Goal: Task Accomplishment & Management: Manage account settings

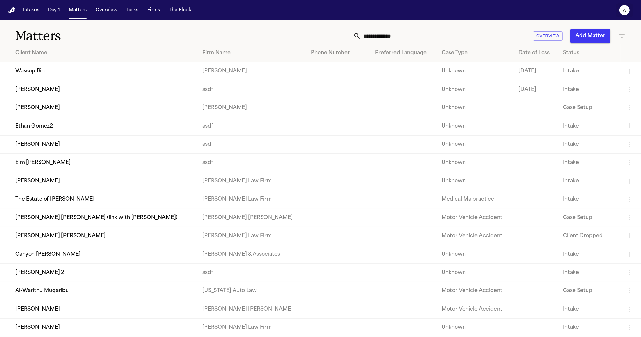
click at [622, 4] on button "a" at bounding box center [624, 10] width 18 height 14
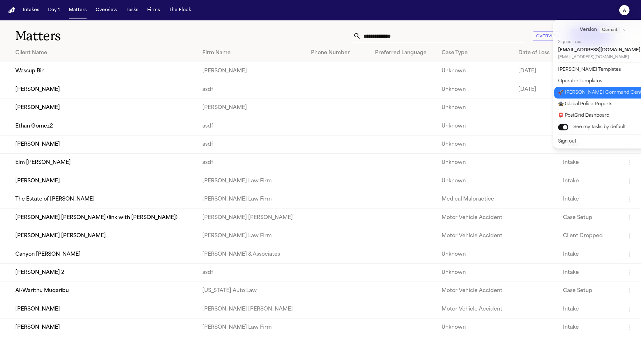
click at [593, 87] on button "🚀 Bland Command Center" at bounding box center [607, 92] width 106 height 11
select select "**"
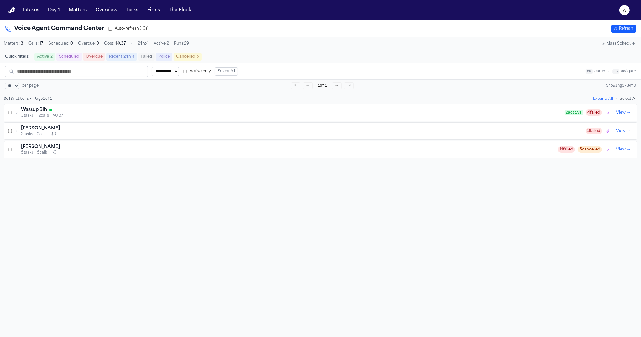
click at [173, 112] on div "Wassup Bih" at bounding box center [292, 110] width 543 height 6
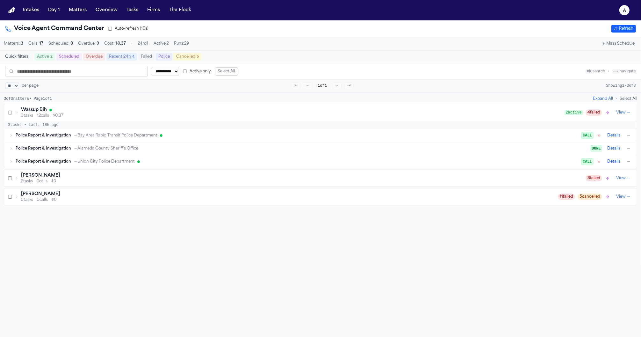
click at [236, 138] on div "Police Report & Investigation → Bay Area Rapid Transit Police Department" at bounding box center [299, 135] width 566 height 5
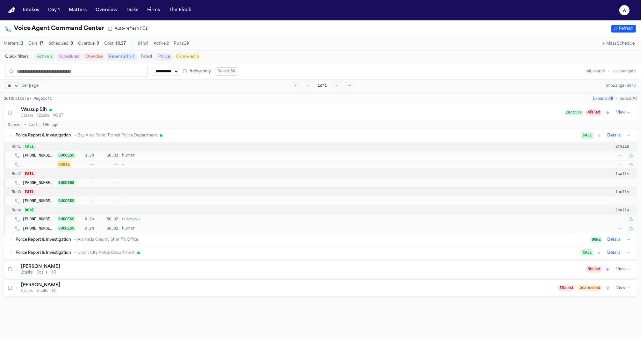
click at [629, 166] on icon "button" at bounding box center [631, 165] width 4 height 4
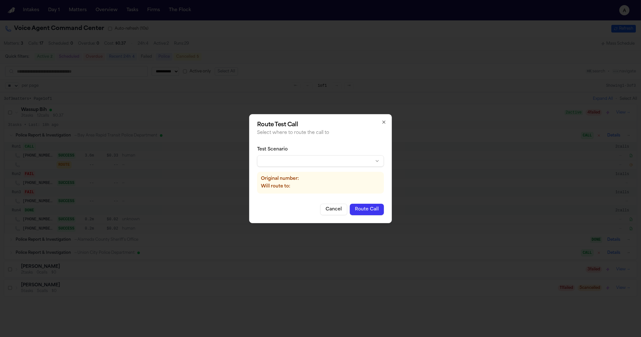
click at [321, 167] on div "Test Scenario Original number: Will route to:" at bounding box center [320, 169] width 127 height 57
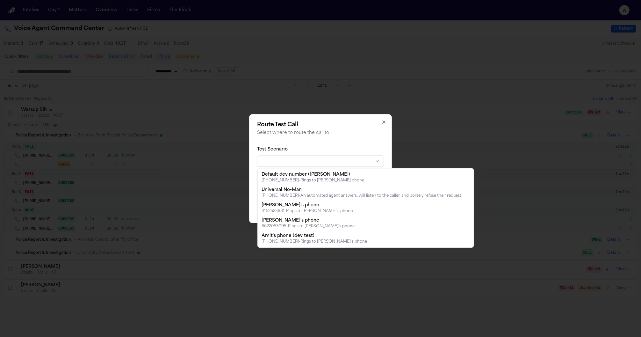
click at [323, 161] on body "**********" at bounding box center [320, 168] width 641 height 337
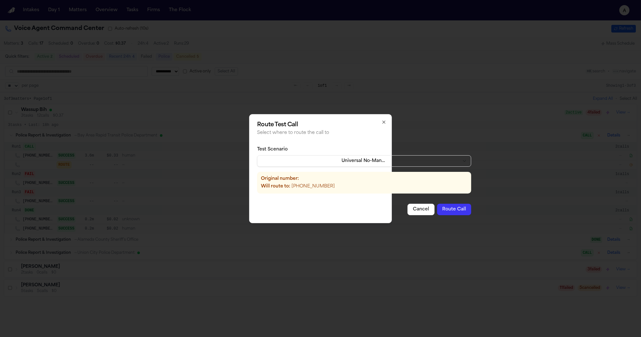
click at [451, 212] on button "Route Call" at bounding box center [454, 209] width 34 height 11
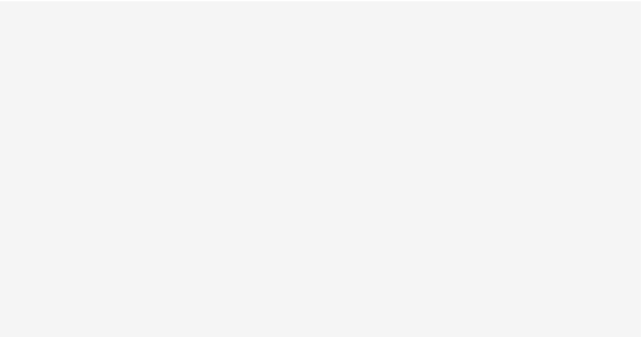
select select "**"
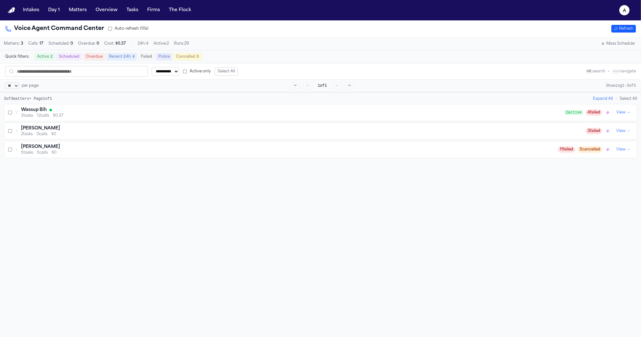
click at [49, 113] on div "Wassup Bih" at bounding box center [292, 110] width 543 height 6
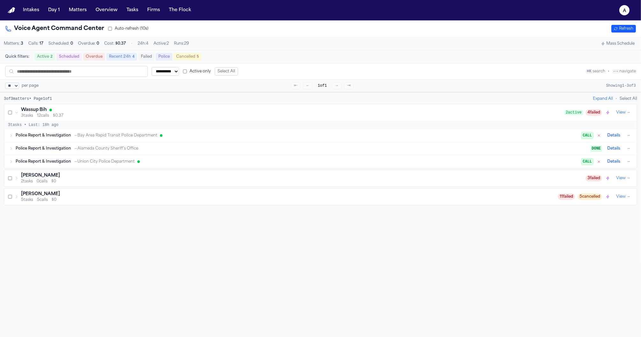
click at [624, 113] on button "View →" at bounding box center [622, 113] width 19 height 8
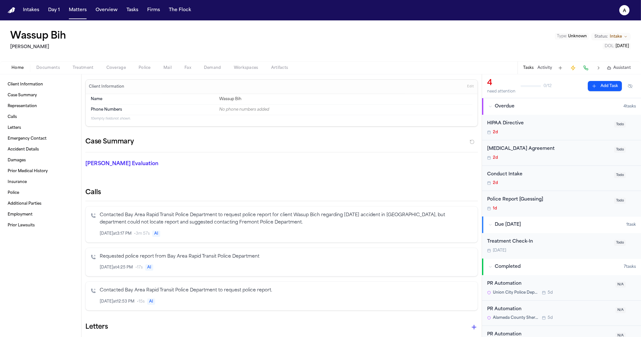
select select "**"
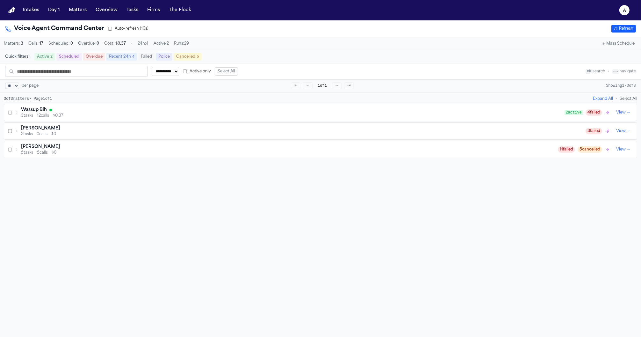
click at [27, 113] on h3 "Wassup Bih" at bounding box center [34, 110] width 26 height 6
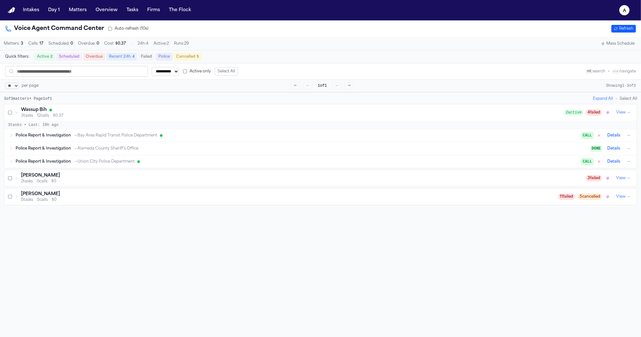
click at [171, 138] on div "Police Report & Investigation → Bay Area Rapid Transit Police Department" at bounding box center [299, 135] width 566 height 5
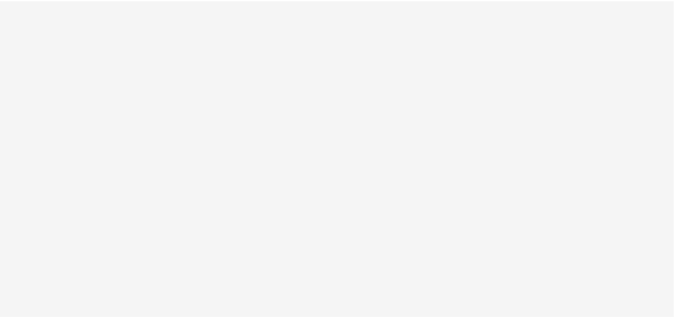
select select "**"
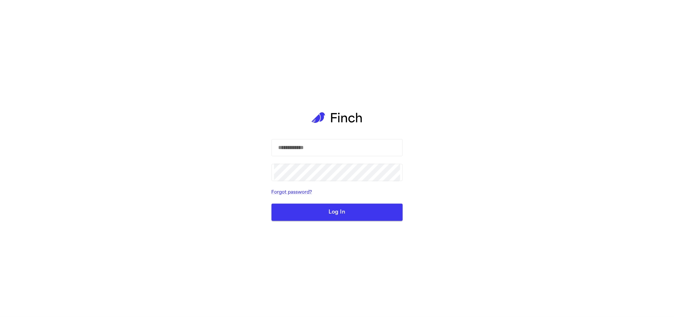
select select "**"
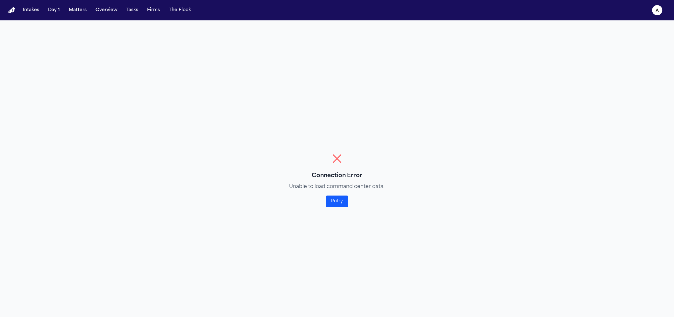
click at [337, 206] on button "Retry" at bounding box center [337, 201] width 22 height 11
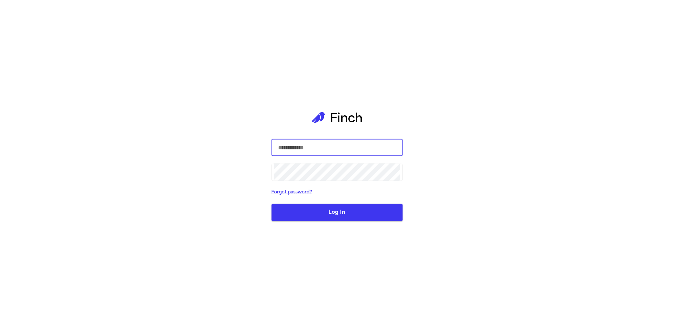
type input "**********"
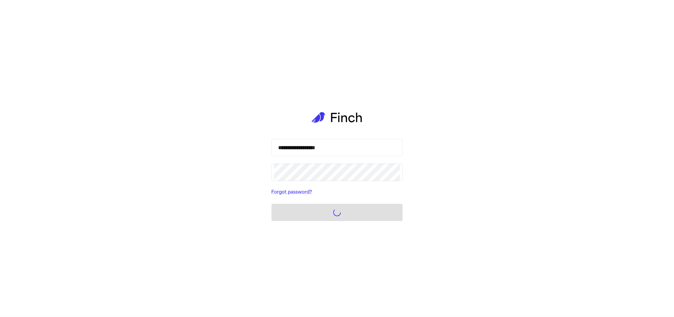
select select "**"
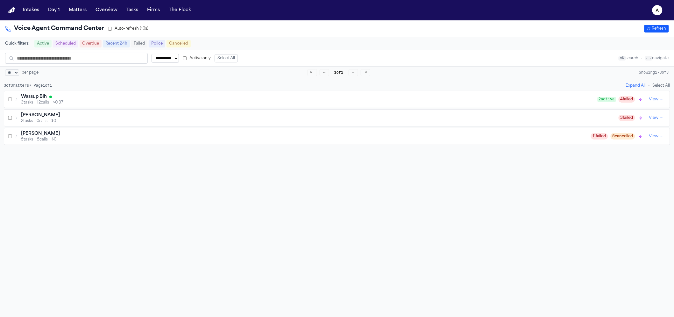
click at [332, 98] on div "Wassup Bih" at bounding box center [309, 97] width 577 height 6
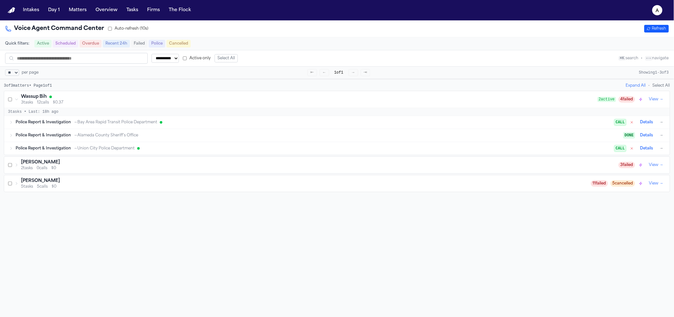
click at [311, 119] on div "Police Report & Investigation → Bay Area Rapid Transit Police Department CALL D…" at bounding box center [337, 122] width 666 height 13
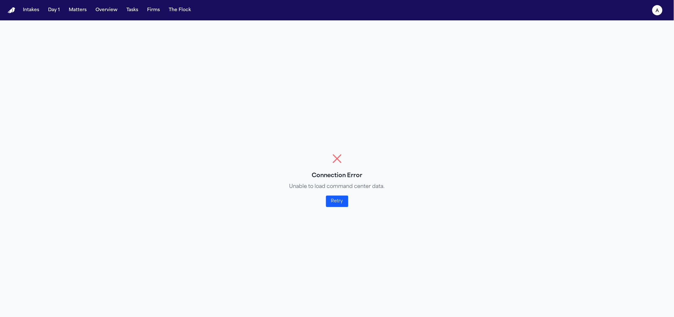
click at [332, 196] on button "Retry" at bounding box center [337, 201] width 22 height 11
select select "**"
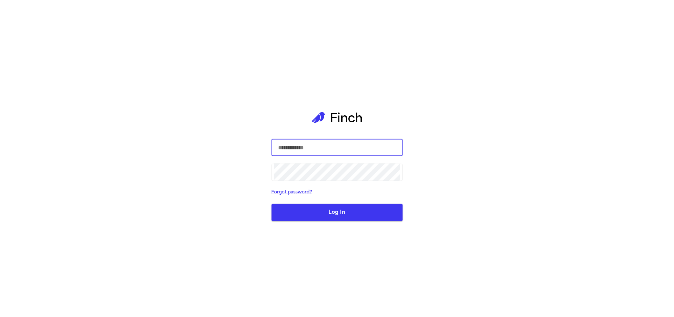
select select "**"
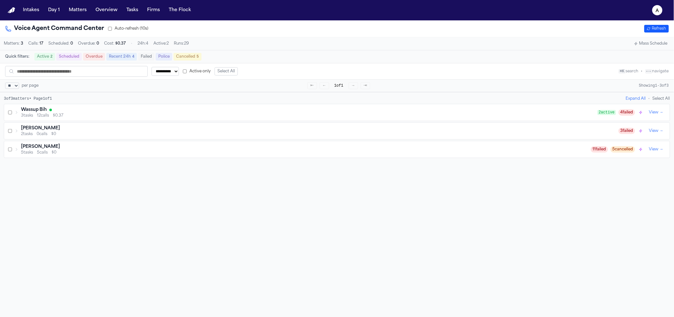
click at [31, 118] on span "3 tasks" at bounding box center [27, 115] width 12 height 5
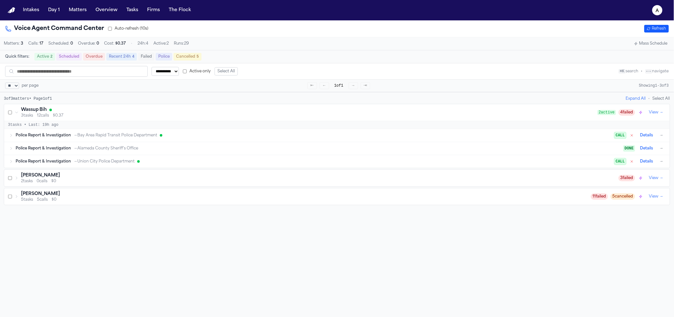
click at [59, 138] on span "Police Report & Investigation" at bounding box center [43, 135] width 55 height 5
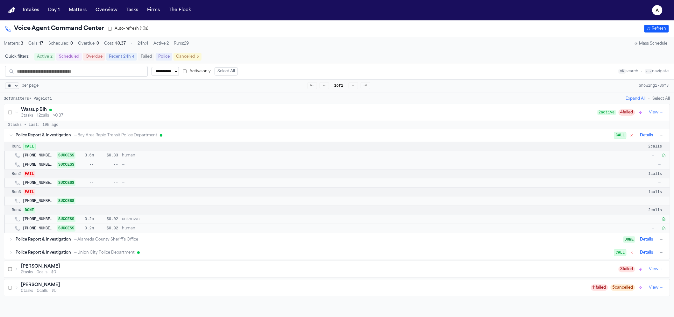
click at [103, 167] on span "--" at bounding box center [108, 164] width 20 height 5
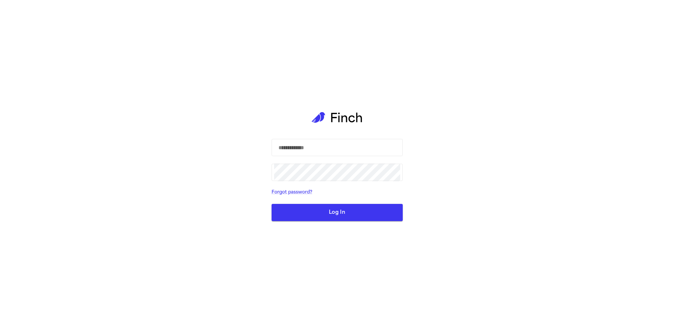
select select "**"
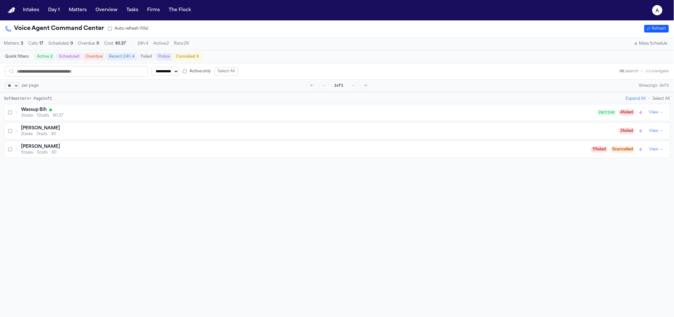
click at [228, 104] on div "3 of 3 matters • Page 1 of 1 Expand All • Select All Wassup Bih 3 tasks 12 call…" at bounding box center [337, 127] width 667 height 62
click at [280, 118] on div "3 tasks 12 calls $0.37" at bounding box center [309, 115] width 577 height 5
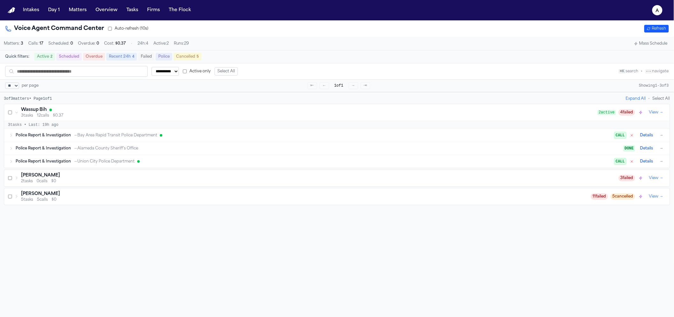
click at [298, 139] on div "Police Report & Investigation → Bay Area Rapid Transit Police Department CALL D…" at bounding box center [340, 136] width 649 height 8
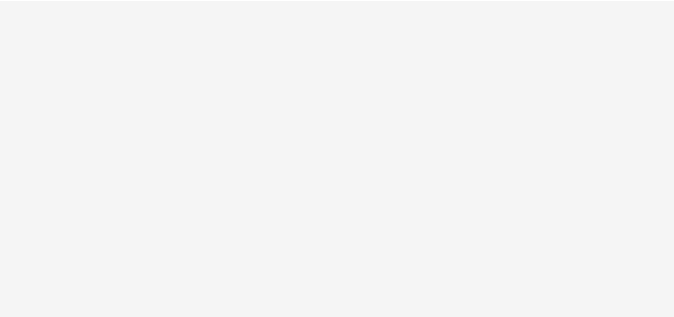
select select "**"
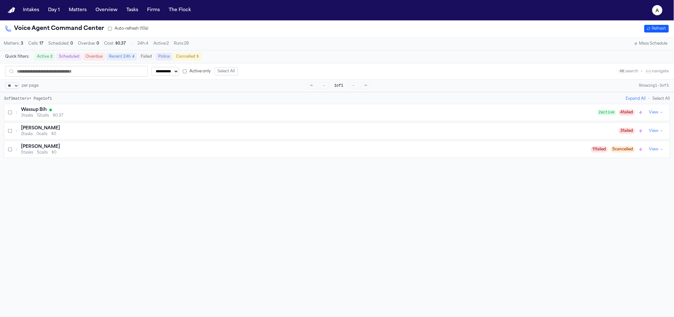
click at [330, 113] on div "Wassup Bih" at bounding box center [309, 110] width 577 height 6
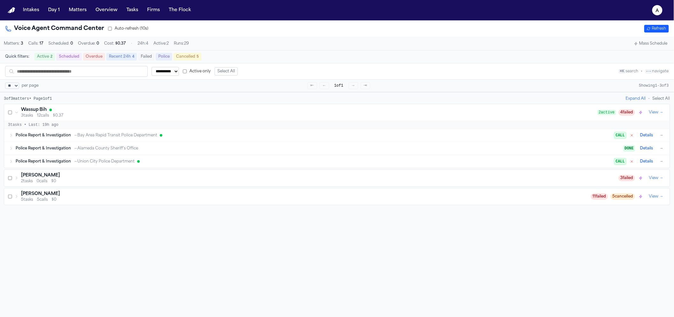
click at [224, 139] on div "Police Report & Investigation → Bay Area Rapid Transit Police Department CALL D…" at bounding box center [340, 136] width 649 height 8
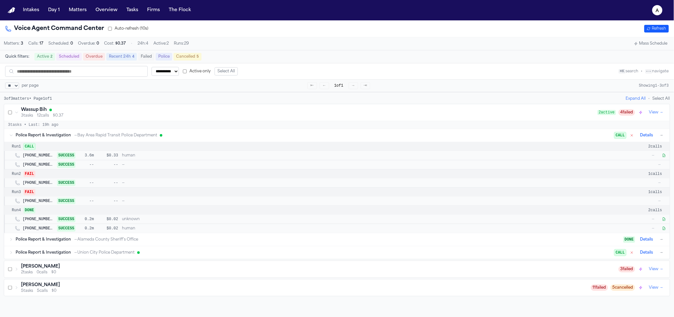
drag, startPoint x: 656, startPoint y: 137, endPoint x: 587, endPoint y: 153, distance: 71.1
click at [587, 153] on div "Police Report & Investigation → Bay Area Rapid Transit Police Department CALL D…" at bounding box center [337, 181] width 666 height 104
click at [562, 139] on div "Police Report & Investigation → Bay Area Rapid Transit Police Department CALL D…" at bounding box center [340, 136] width 649 height 8
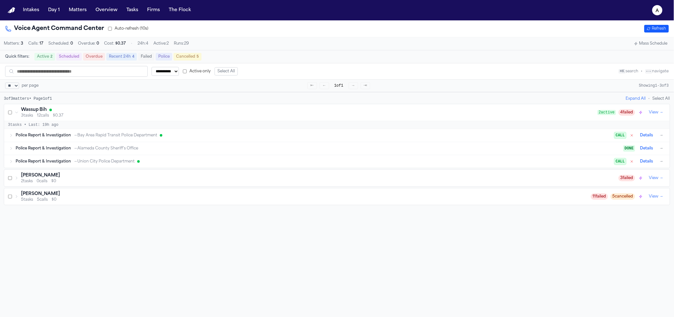
drag, startPoint x: 585, startPoint y: 136, endPoint x: 643, endPoint y: 137, distance: 58.6
click at [585, 136] on div "Police Report & Investigation → Bay Area Rapid Transit Police Department" at bounding box center [315, 135] width 599 height 5
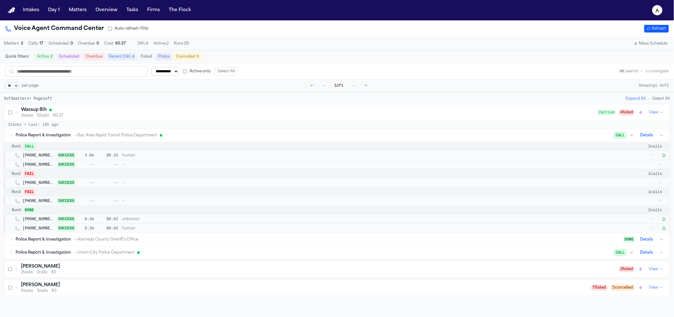
click at [644, 137] on button "Details" at bounding box center [647, 136] width 18 height 8
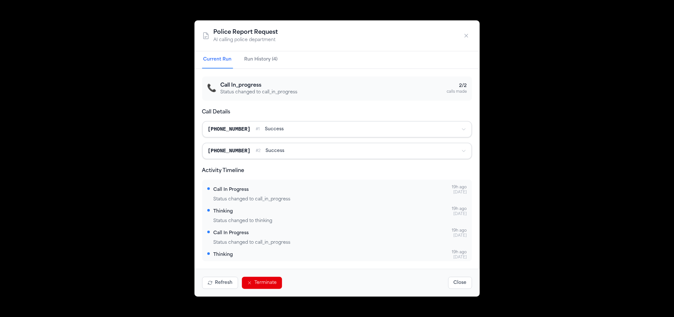
click at [274, 279] on button "Terminate" at bounding box center [262, 283] width 40 height 12
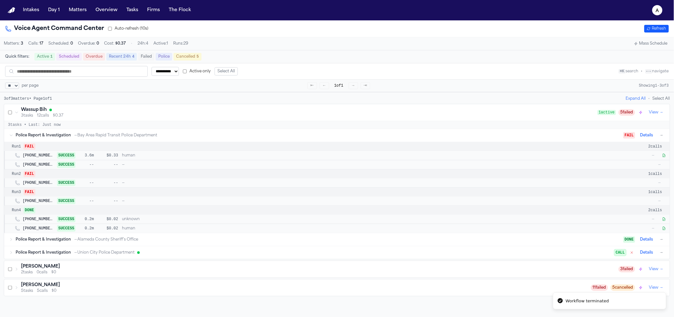
click at [645, 139] on button "Details" at bounding box center [647, 136] width 18 height 8
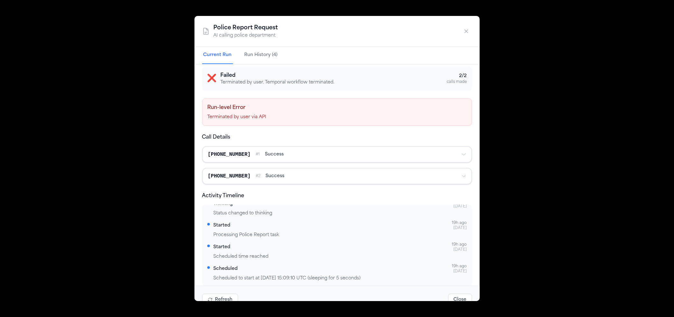
scroll to position [12, 0]
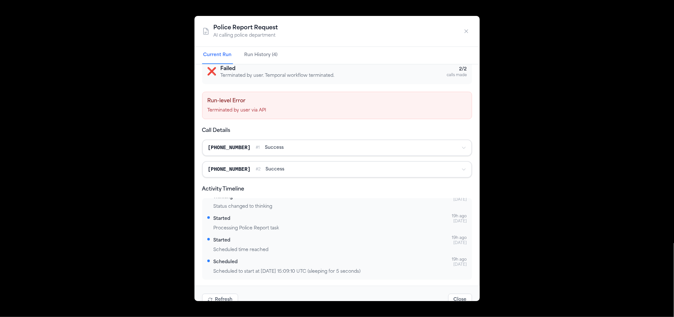
click at [223, 297] on button "Refresh" at bounding box center [220, 300] width 36 height 12
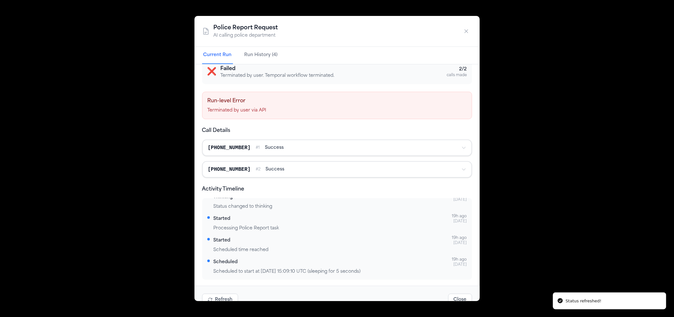
click at [524, 139] on div "Police Report Request AI calling police department Current Run Run History (4) …" at bounding box center [337, 158] width 674 height 317
click at [467, 32] on icon "button" at bounding box center [466, 31] width 6 height 6
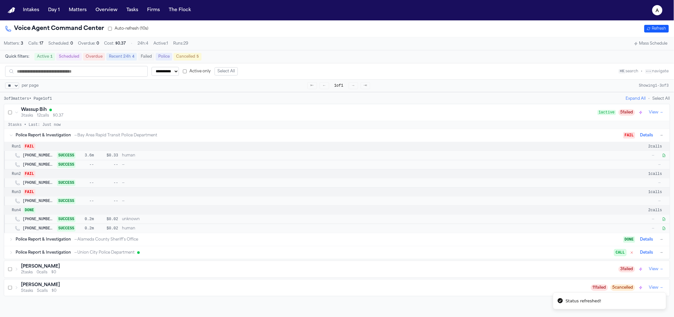
click at [660, 137] on div "Police Report & Investigation → Bay Area Rapid Transit Police Department FAIL D…" at bounding box center [337, 135] width 666 height 13
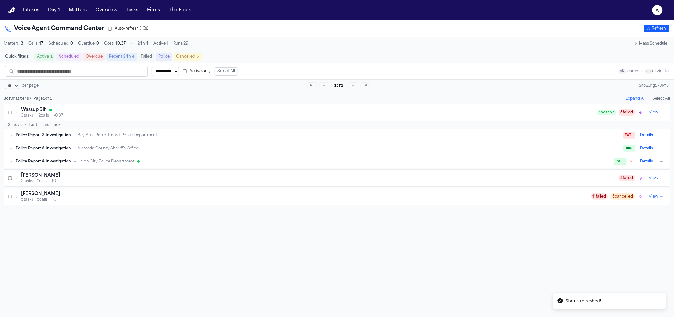
click at [659, 138] on button "→" at bounding box center [662, 135] width 6 height 6
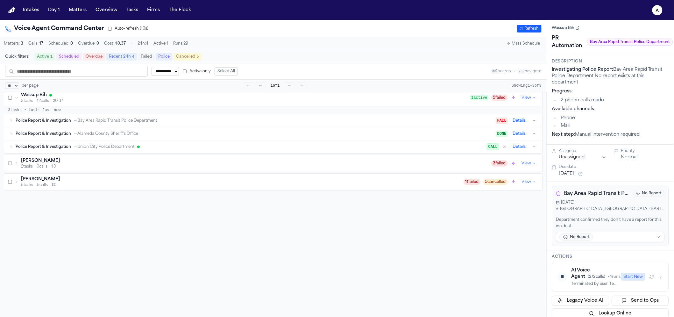
scroll to position [15, 0]
click at [628, 274] on button "Start New" at bounding box center [633, 277] width 25 height 8
click at [118, 119] on div "Police Report & Investigation → Bay Area Rapid Transit Police Department WAIT D…" at bounding box center [277, 121] width 522 height 8
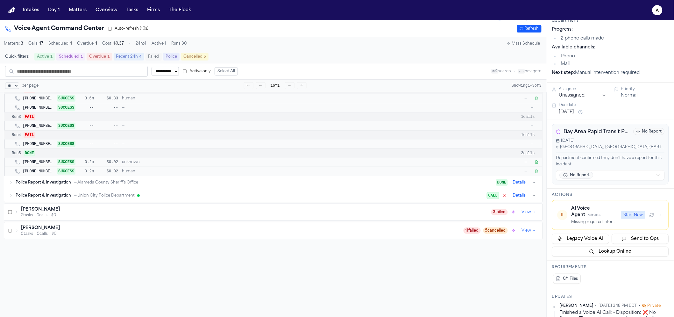
scroll to position [65, 0]
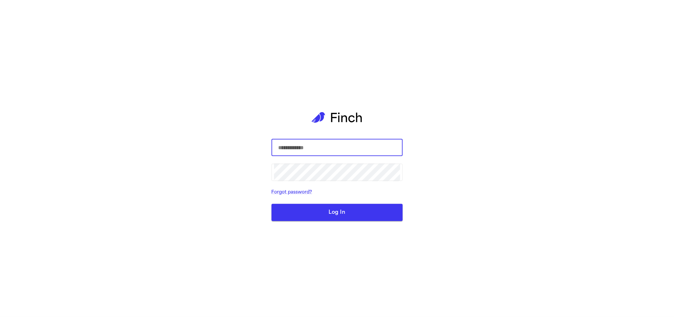
select select "**"
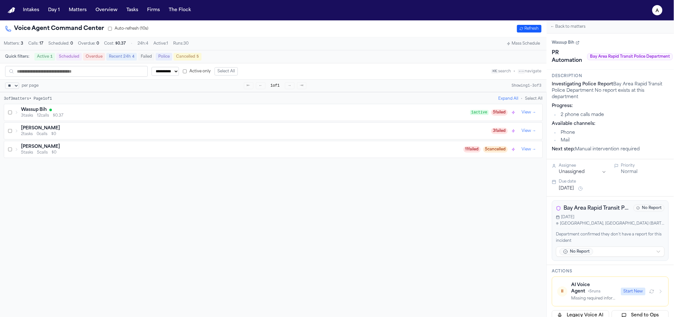
click at [381, 106] on div "Wassup Bih 3 tasks 12 calls $0.37 1 active 5 failed View →" at bounding box center [273, 112] width 539 height 17
click at [381, 111] on div "Wassup Bih" at bounding box center [245, 110] width 449 height 6
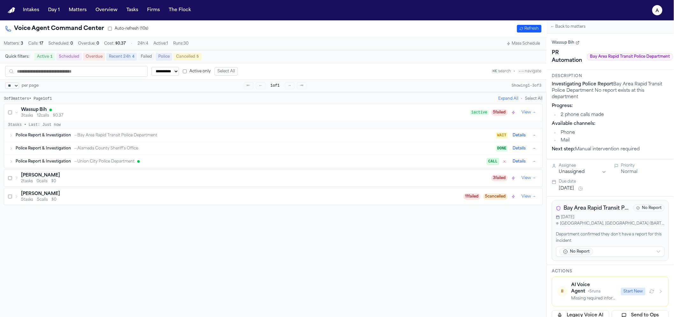
click at [423, 138] on div "Police Report & Investigation → Bay Area Rapid Transit Police Department" at bounding box center [256, 135] width 481 height 5
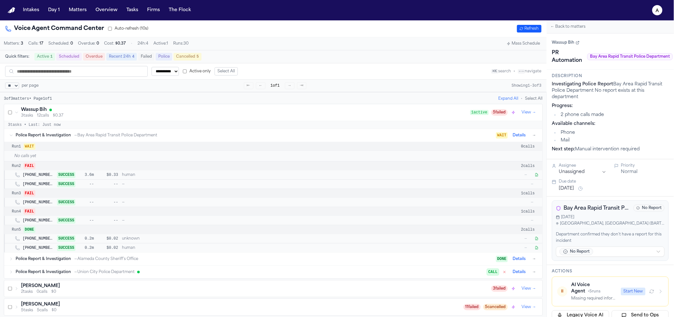
click at [515, 139] on button "Details" at bounding box center [520, 136] width 18 height 8
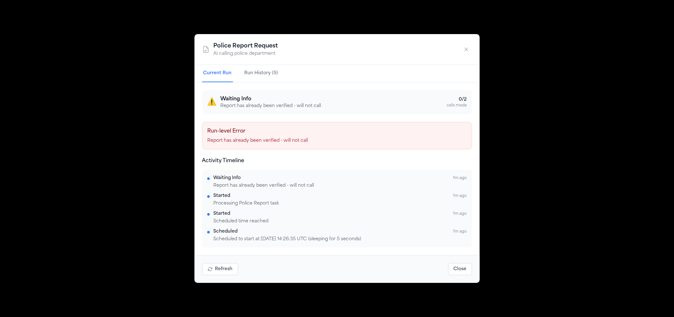
click at [214, 273] on button "Refresh" at bounding box center [220, 269] width 36 height 12
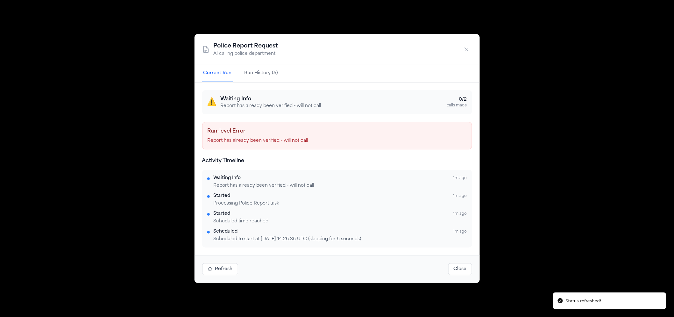
click at [473, 52] on div "Police Report Request AI calling police department" at bounding box center [337, 49] width 285 height 31
click at [470, 51] on button "button" at bounding box center [466, 49] width 11 height 11
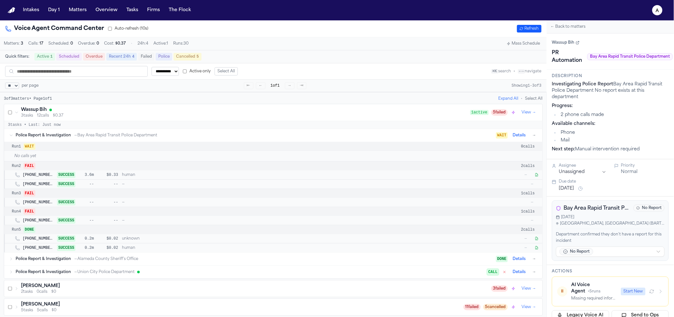
click at [524, 24] on div "Voice Agent Command Center Auto-refresh (10s) Refresh" at bounding box center [273, 28] width 537 height 9
click at [525, 27] on button "Refresh" at bounding box center [529, 29] width 25 height 8
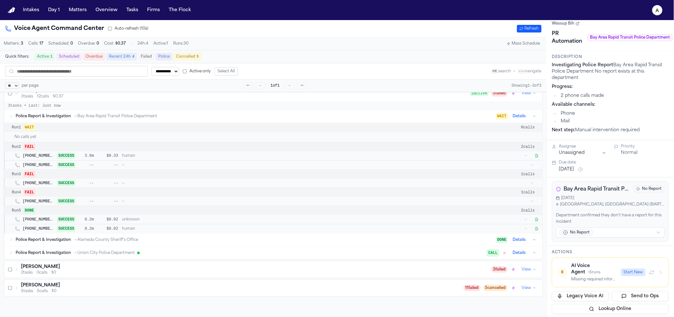
scroll to position [20, 0]
click at [656, 275] on div "Start New" at bounding box center [642, 272] width 42 height 8
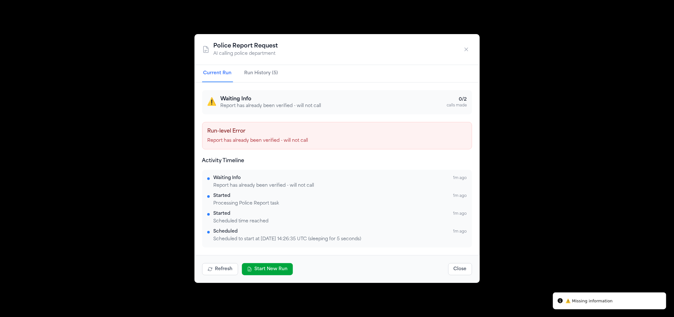
click at [280, 266] on button "Start New Run" at bounding box center [267, 269] width 51 height 12
click at [466, 52] on icon "button" at bounding box center [466, 49] width 6 height 6
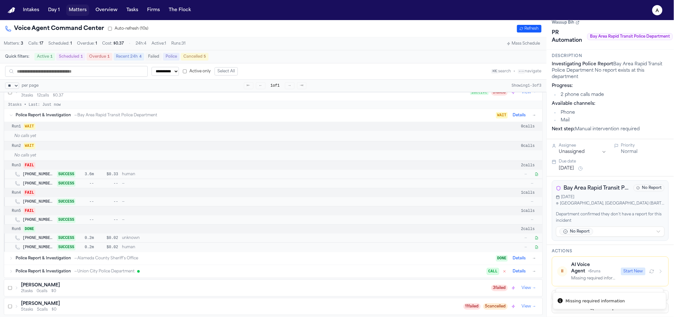
drag, startPoint x: 85, startPoint y: 11, endPoint x: 87, endPoint y: 15, distance: 4.4
click at [85, 11] on button "Matters" at bounding box center [77, 9] width 23 height 11
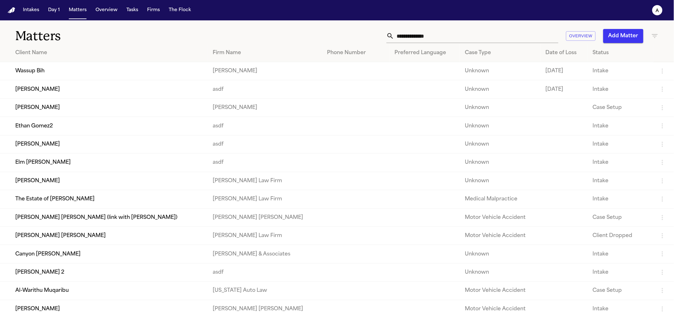
click at [87, 73] on td "Wassup Bih" at bounding box center [104, 71] width 208 height 18
click at [661, 73] on icon "button" at bounding box center [663, 71] width 8 height 8
click at [658, 73] on div at bounding box center [337, 158] width 674 height 317
click at [659, 72] on icon "button" at bounding box center [663, 71] width 8 height 8
click at [639, 83] on li "View Matter" at bounding box center [636, 79] width 34 height 13
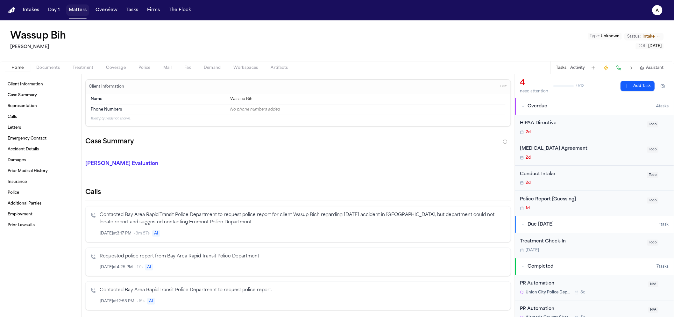
click at [80, 10] on button "Matters" at bounding box center [77, 9] width 23 height 11
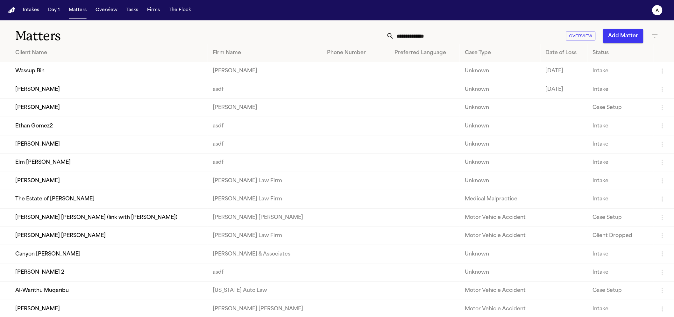
click at [631, 41] on button "Add Matter" at bounding box center [624, 36] width 40 height 14
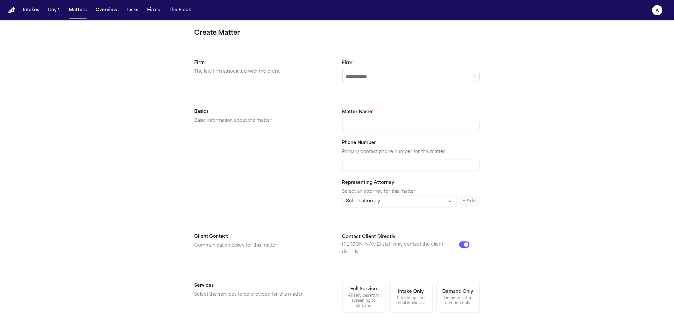
click at [378, 75] on input "Firm *" at bounding box center [411, 76] width 138 height 11
click at [476, 77] on button "button" at bounding box center [475, 76] width 10 height 11
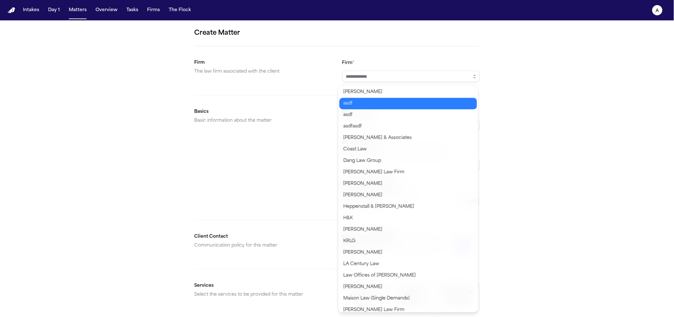
type input "****"
click at [420, 106] on body "Intakes Day 1 Matters Overview Tasks Firms The Flock a Create Matter Firm The l…" at bounding box center [337, 158] width 674 height 317
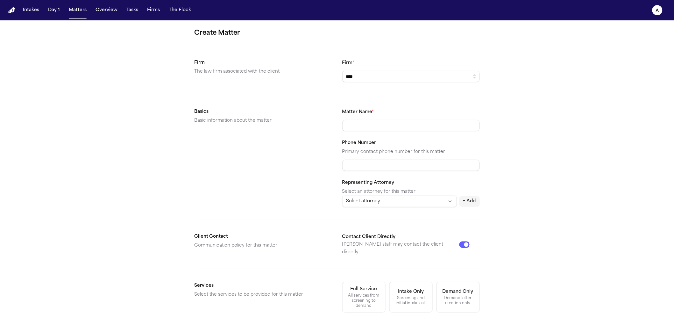
click at [418, 115] on div "Matter Name *" at bounding box center [411, 119] width 138 height 23
click at [419, 123] on input "Matter Name *" at bounding box center [411, 125] width 138 height 11
type input "*"
type input "*********"
type input "*"
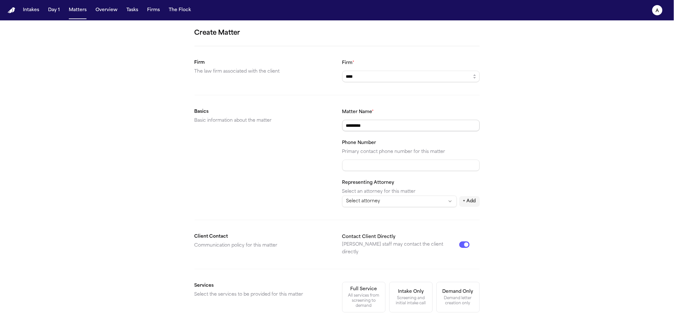
click at [421, 119] on div "Matter Name * *********" at bounding box center [411, 119] width 138 height 23
click at [420, 121] on input "*********" at bounding box center [411, 125] width 138 height 11
click at [419, 122] on input "*********" at bounding box center [411, 125] width 138 height 11
type input "**********"
click at [252, 174] on div "Basics Basic information about the matter" at bounding box center [264, 157] width 138 height 99
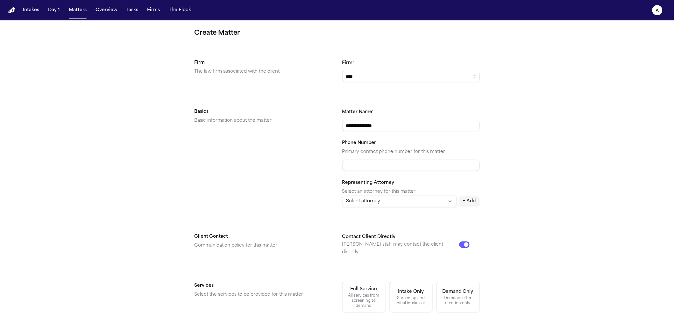
click at [350, 206] on html "**********" at bounding box center [337, 158] width 674 height 317
click at [301, 190] on html "**********" at bounding box center [337, 158] width 674 height 317
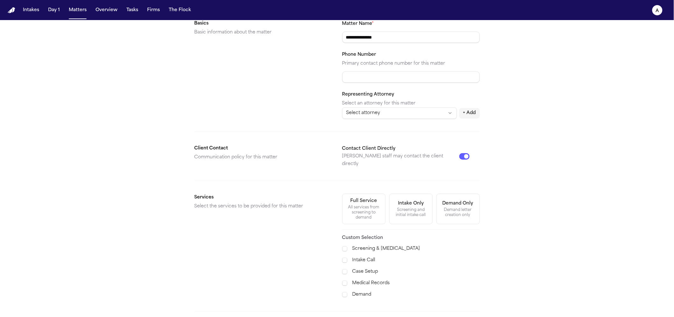
scroll to position [138, 0]
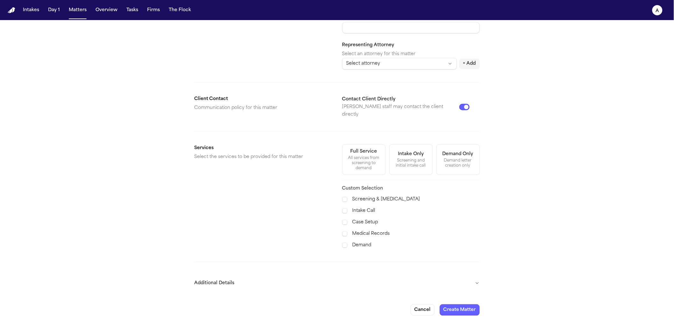
click at [239, 285] on form "**********" at bounding box center [337, 102] width 285 height 425
click at [241, 281] on button "Additional Details" at bounding box center [337, 283] width 285 height 17
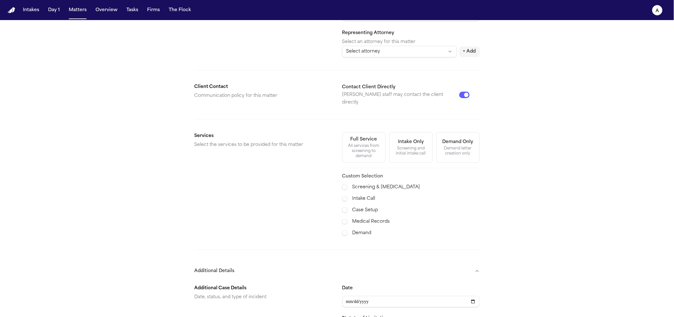
scroll to position [194, 0]
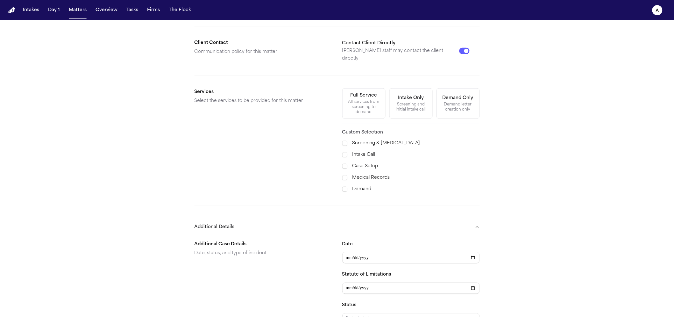
click at [354, 252] on input "Date" at bounding box center [411, 257] width 138 height 11
click at [350, 252] on input "Date" at bounding box center [411, 257] width 138 height 11
type input "**********"
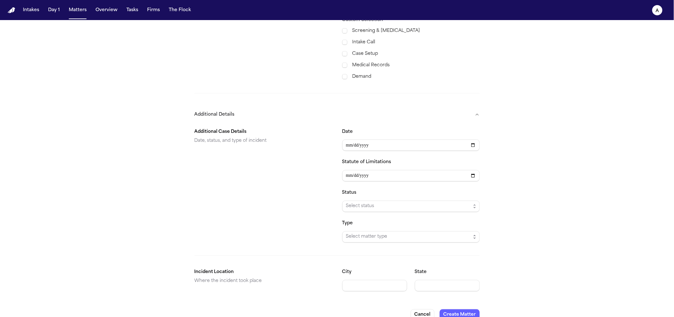
scroll to position [311, 0]
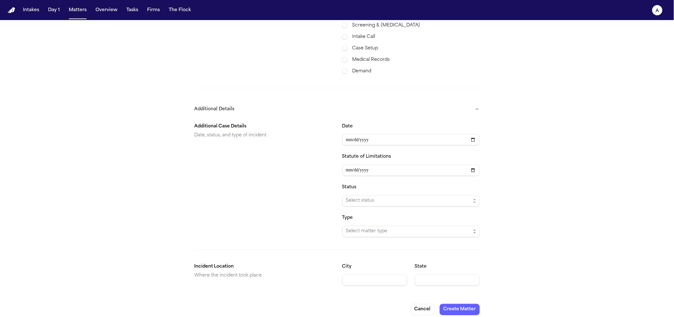
click at [310, 232] on div "**********" at bounding box center [337, 205] width 285 height 174
click at [349, 275] on input "City" at bounding box center [374, 280] width 65 height 11
type input "*"
type input "********"
type input "*"
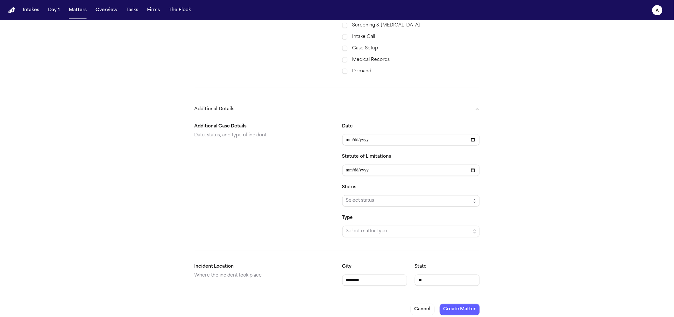
type input "**"
click at [565, 187] on div "**********" at bounding box center [337, 16] width 674 height 614
click at [456, 307] on button "Create Matter" at bounding box center [460, 309] width 40 height 11
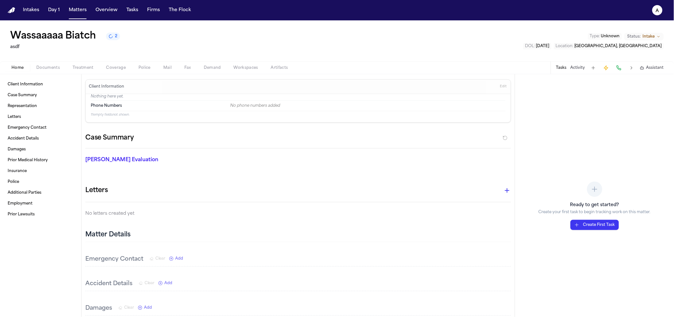
click at [80, 62] on div "Home Documents Treatment Coverage Police Mail Fax Demand Workspaces Artifacts T…" at bounding box center [337, 67] width 674 height 13
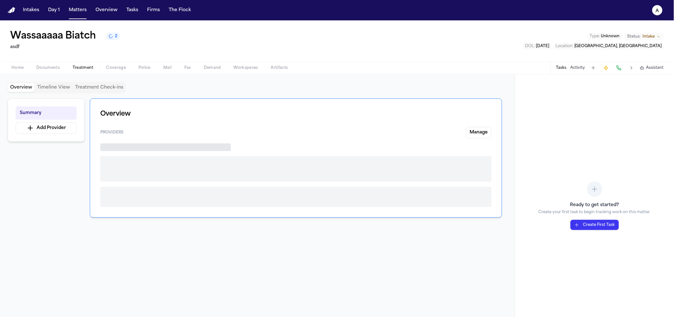
click at [82, 68] on span "Treatment" at bounding box center [83, 67] width 21 height 5
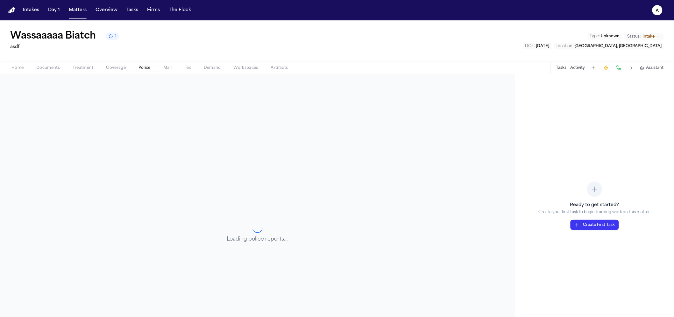
click at [139, 71] on span "button" at bounding box center [145, 71] width 20 height 1
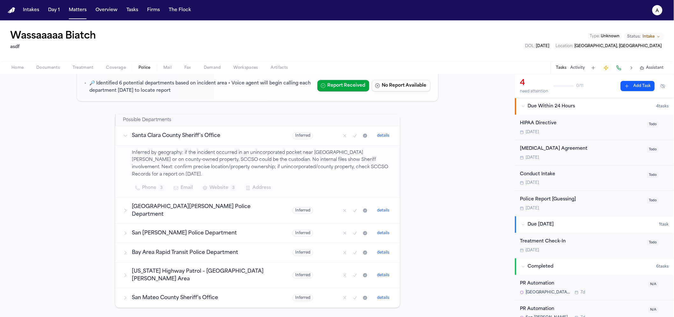
scroll to position [74, 0]
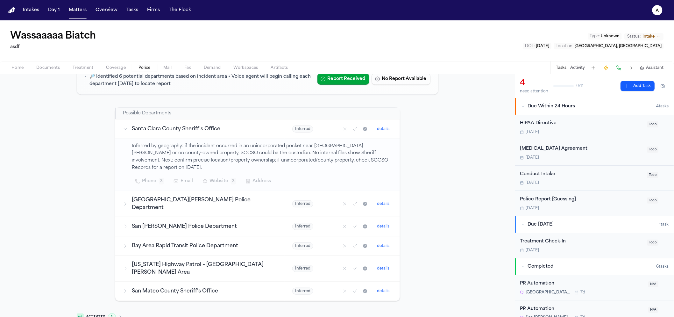
click at [162, 135] on td "Santa Clara County Sheriff's Office" at bounding box center [199, 128] width 169 height 19
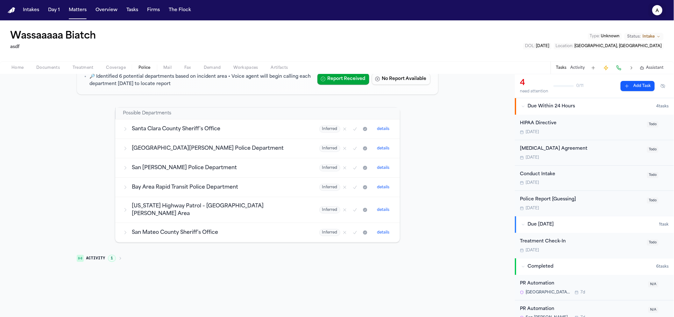
click at [659, 15] on icon "a" at bounding box center [658, 10] width 10 height 10
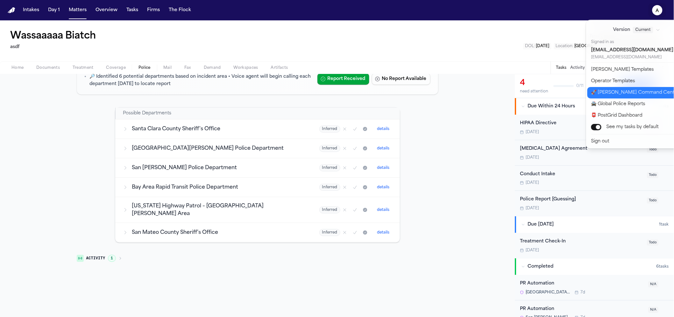
click at [613, 94] on button "🚀 Bland Command Center" at bounding box center [641, 92] width 106 height 11
select select "**"
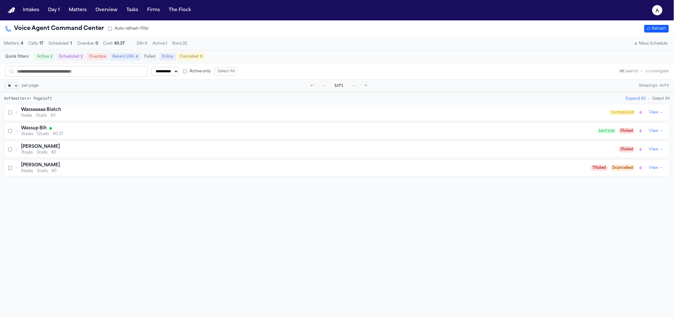
click at [38, 118] on span "0 calls" at bounding box center [41, 115] width 11 height 5
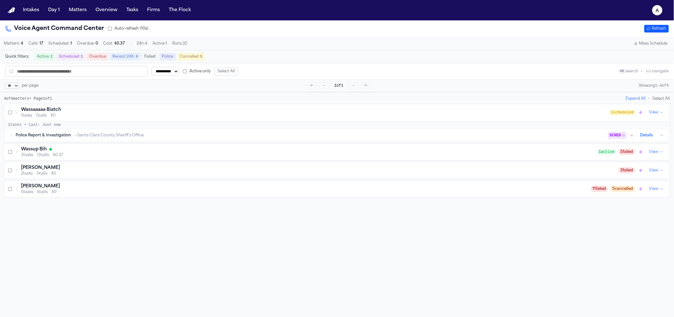
click at [86, 134] on div "Police Report & Investigation → Santa Clara County Sheriff's Office SCHED Detai…" at bounding box center [340, 136] width 649 height 8
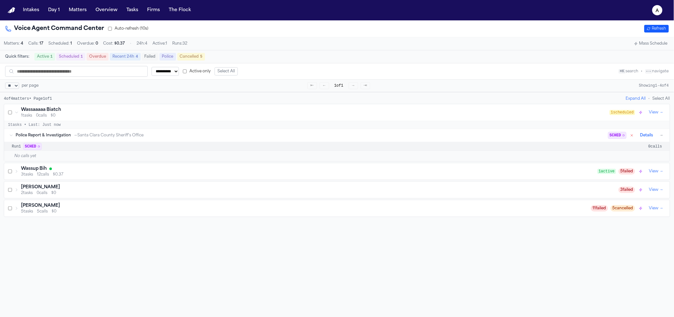
click at [659, 137] on button "→" at bounding box center [662, 135] width 6 height 6
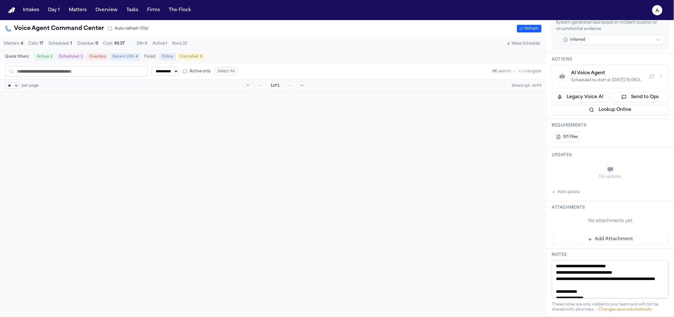
scroll to position [161, 0]
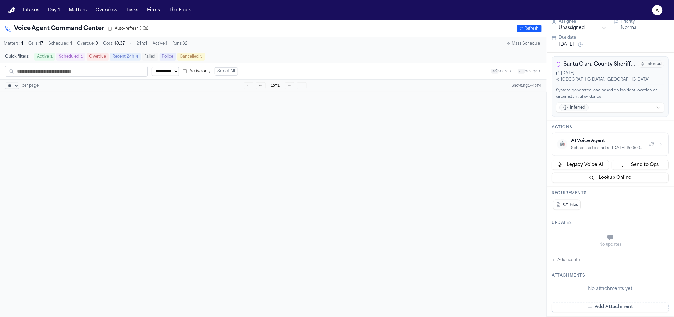
click at [599, 138] on div "AI Voice Agent" at bounding box center [608, 141] width 73 height 6
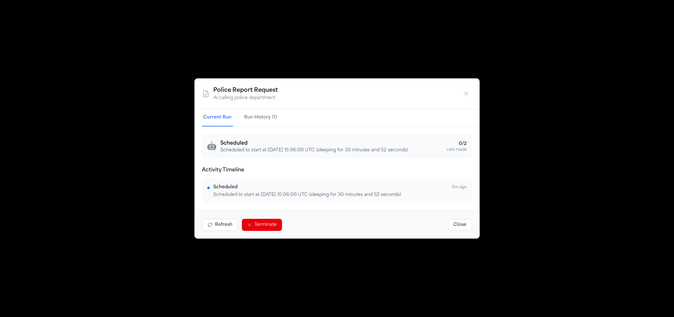
click at [256, 221] on button "Terminate" at bounding box center [262, 225] width 40 height 12
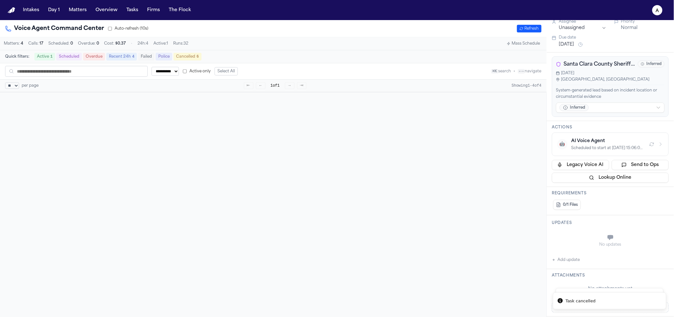
click at [583, 150] on div "Scheduled to start at 2025-09-05 15:06:00 UTC (sleeping for 30 minutes and 52 s…" at bounding box center [608, 148] width 73 height 5
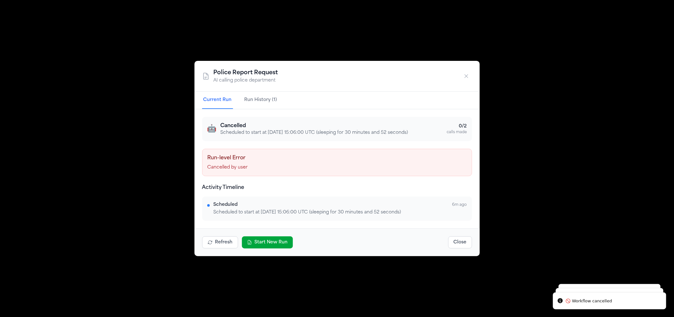
click at [268, 241] on button "Start New Run" at bounding box center [267, 242] width 51 height 12
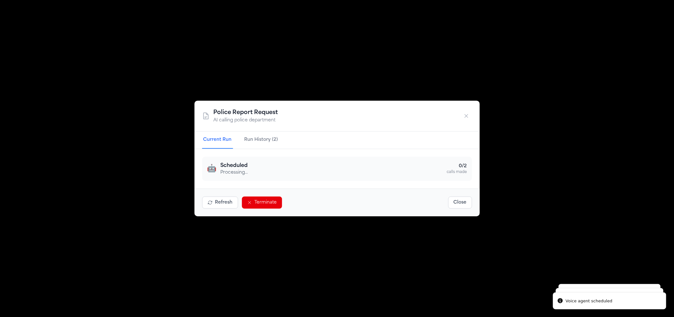
scroll to position [180, 0]
click at [121, 181] on div "Police Report Request AI calling police department Current Run Run History (2) …" at bounding box center [337, 158] width 674 height 317
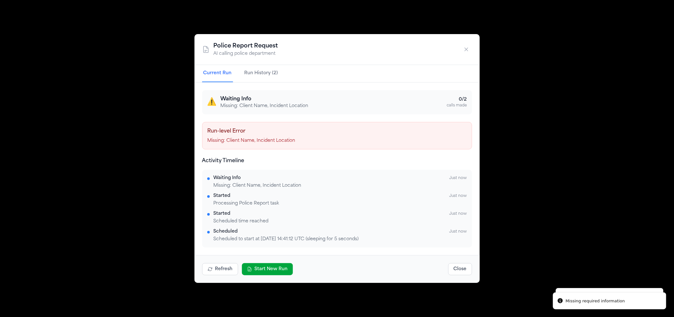
click at [368, 129] on h4 "Run-level Error" at bounding box center [337, 131] width 259 height 8
click at [259, 69] on button "Run History (2)" at bounding box center [261, 73] width 36 height 17
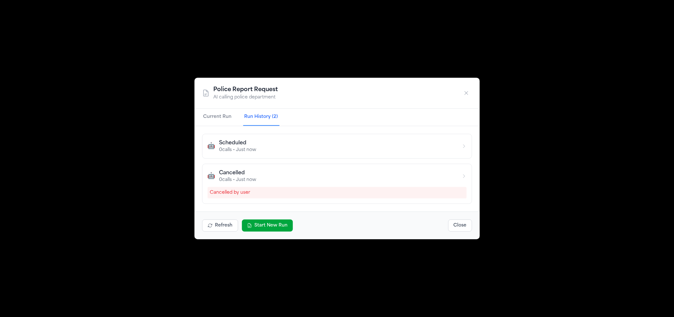
click at [204, 119] on button "Current Run" at bounding box center [217, 117] width 31 height 17
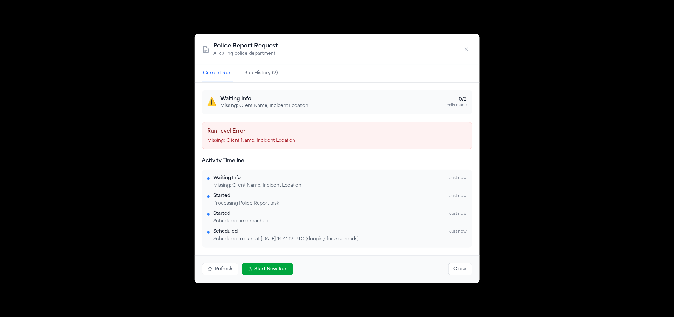
click at [265, 82] on div "⚠️ Waiting Info Missing: Client Name, Incident Location 0 / 2 calls made Run-le…" at bounding box center [337, 168] width 285 height 173
click at [265, 80] on button "Run History (2)" at bounding box center [261, 73] width 36 height 17
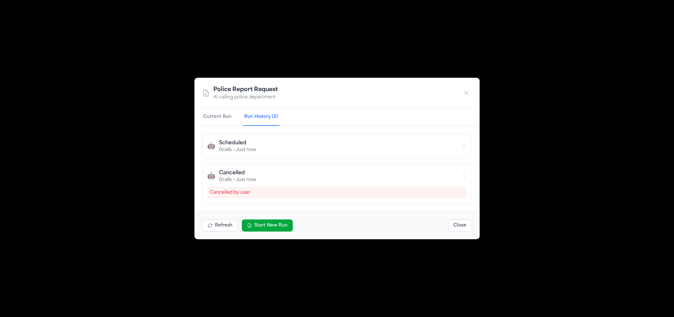
click at [269, 227] on button "Start New Run" at bounding box center [267, 225] width 51 height 12
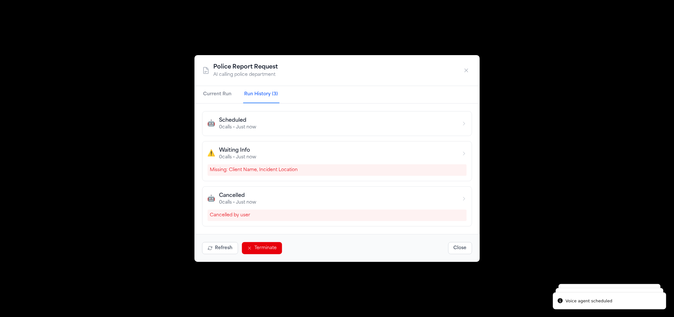
scroll to position [199, 0]
click at [295, 120] on div "🤖 Scheduled 0 calls • Just now" at bounding box center [337, 124] width 259 height 14
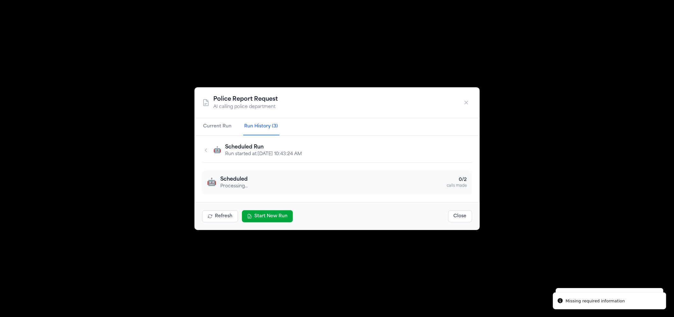
click at [231, 124] on button "Current Run" at bounding box center [217, 126] width 31 height 17
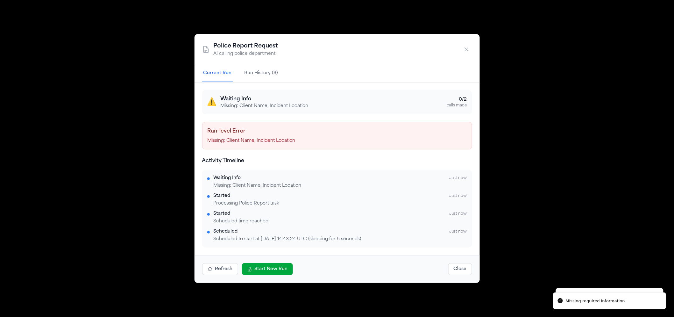
click at [266, 143] on p "Missing: Client Name, Incident Location" at bounding box center [337, 141] width 259 height 6
copy p "Missing: Client Name, Incident Location"
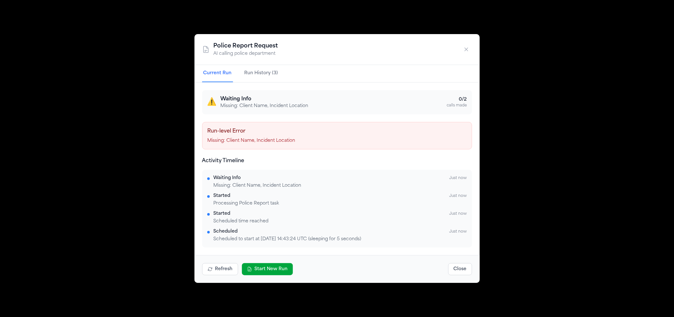
click at [476, 46] on div "Police Report Request AI calling police department" at bounding box center [337, 49] width 285 height 31
click at [142, 53] on div "Police Report Request AI calling police department Current Run Run History (3) …" at bounding box center [337, 158] width 674 height 317
drag, startPoint x: 467, startPoint y: 50, endPoint x: 421, endPoint y: 46, distance: 46.0
click at [467, 50] on icon "button" at bounding box center [466, 49] width 6 height 6
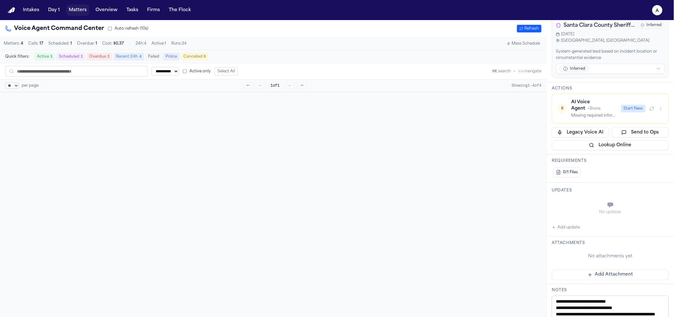
click at [73, 8] on button "Matters" at bounding box center [77, 9] width 23 height 11
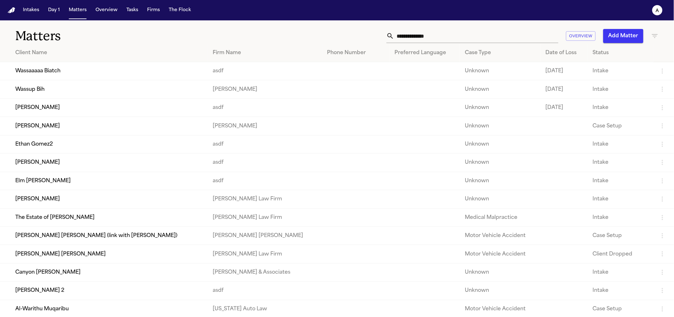
click at [64, 71] on td "Wassaaaaa Biatch" at bounding box center [104, 71] width 208 height 18
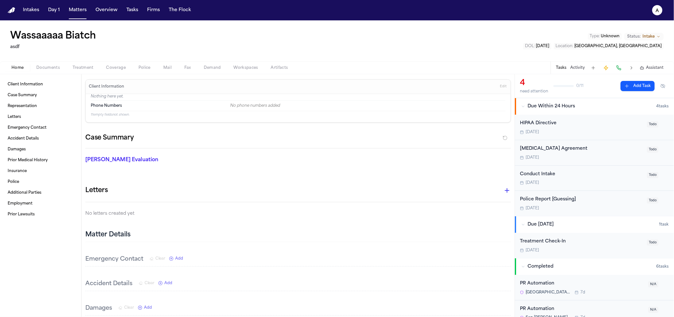
click at [500, 88] on span "Edit" at bounding box center [503, 86] width 7 height 4
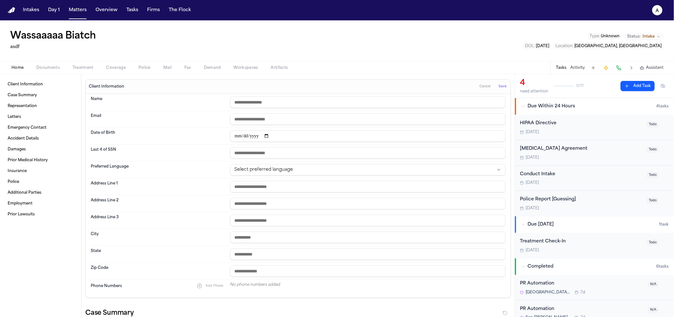
click at [258, 107] on input "text" at bounding box center [367, 101] width 275 height 11
type input "*"
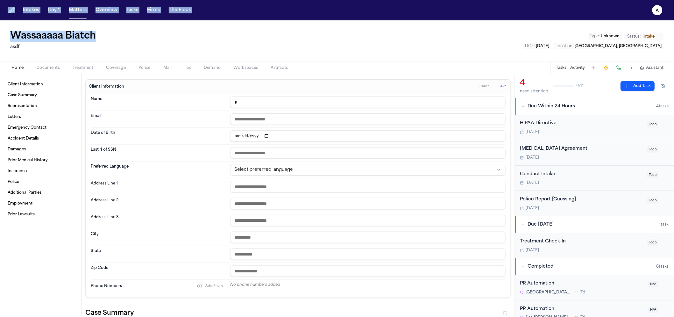
drag, startPoint x: 111, startPoint y: 32, endPoint x: -8, endPoint y: 34, distance: 118.8
click at [0, 34] on html "Intakes Day 1 Matters Overview Tasks Firms The Flock a Wassaaaaa Biatch asdf Ty…" at bounding box center [337, 158] width 674 height 317
copy div "Intakes Day 1 Matters Overview Tasks Firms The Flock a Wassaaaaa Biatch"
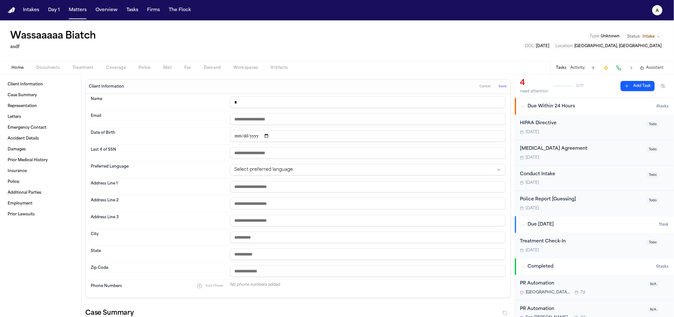
drag, startPoint x: 241, startPoint y: 103, endPoint x: 225, endPoint y: 102, distance: 16.6
click at [225, 102] on div "Name *" at bounding box center [298, 102] width 415 height 17
paste input "**********"
click at [385, 102] on input "**********" at bounding box center [367, 101] width 275 height 11
drag, startPoint x: 383, startPoint y: 103, endPoint x: 193, endPoint y: 100, distance: 190.1
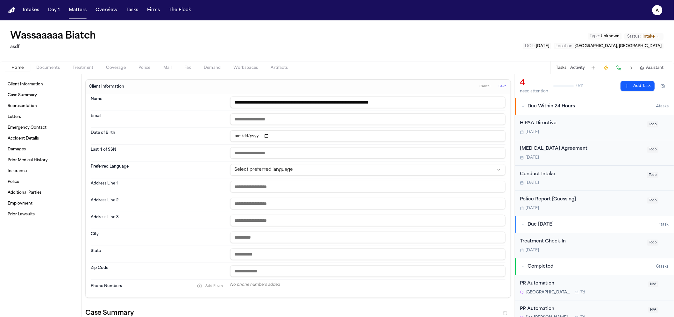
click at [193, 101] on div "**********" at bounding box center [298, 102] width 415 height 17
type input "**********"
click at [501, 86] on span "Save" at bounding box center [503, 86] width 8 height 4
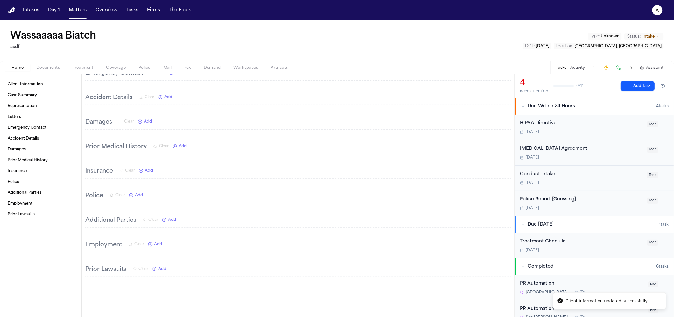
scroll to position [147, 0]
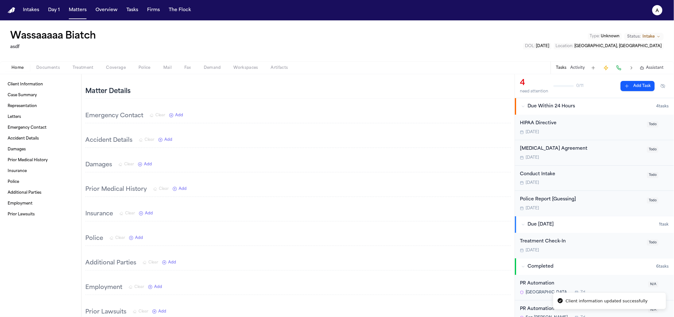
click at [169, 139] on span "Add" at bounding box center [169, 139] width 8 height 5
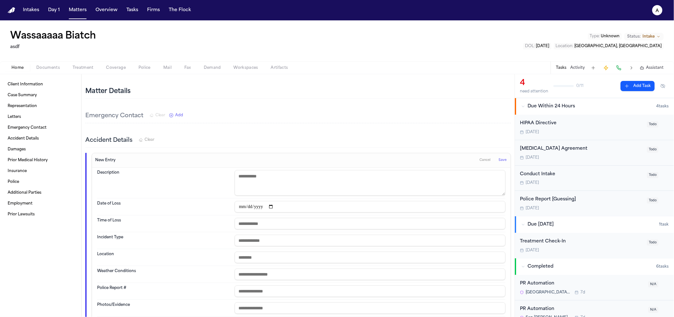
click at [269, 188] on textarea at bounding box center [370, 182] width 271 height 25
click at [239, 205] on input "date" at bounding box center [370, 205] width 271 height 11
type input "**********"
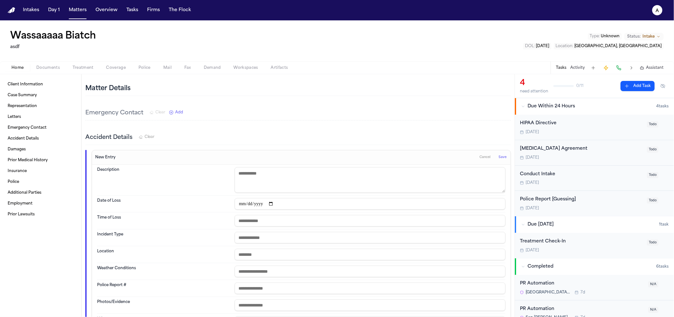
scroll to position [151, 0]
click at [307, 197] on input "**********" at bounding box center [370, 202] width 271 height 11
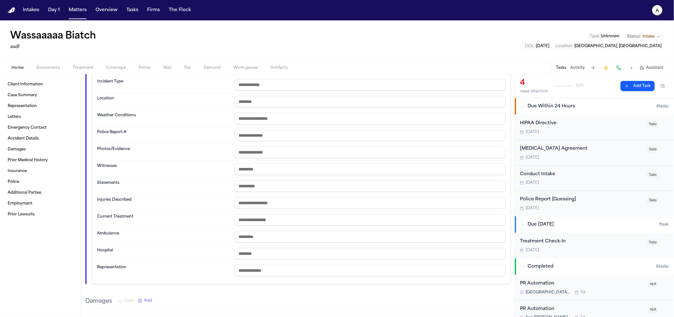
scroll to position [294, 0]
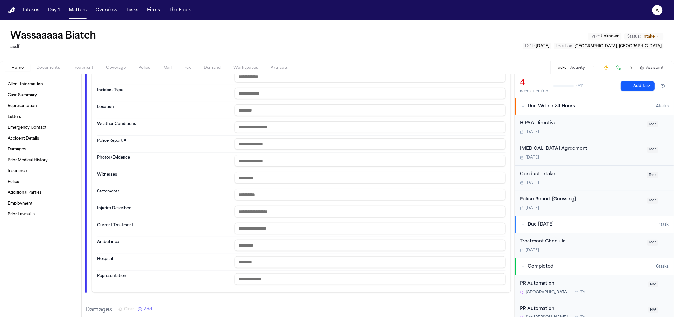
click at [254, 115] on input "text" at bounding box center [370, 109] width 271 height 11
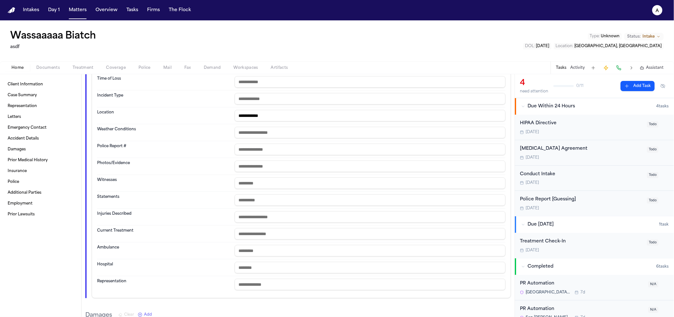
scroll to position [50, 0]
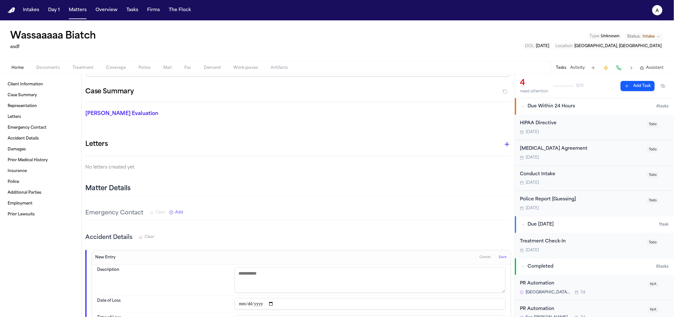
type input "**********"
click at [497, 255] on button "Save" at bounding box center [503, 257] width 12 height 10
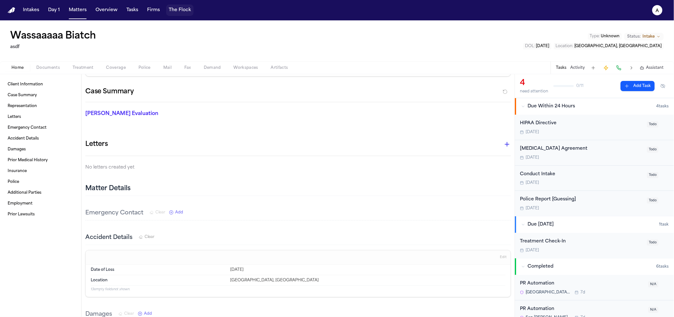
click at [176, 9] on button "The Flock" at bounding box center [179, 9] width 27 height 11
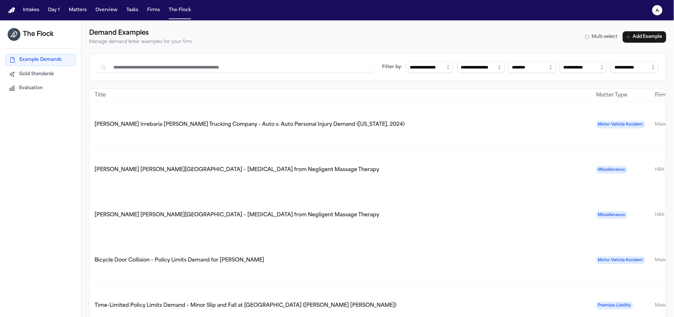
click at [661, 4] on button "a" at bounding box center [658, 10] width 18 height 14
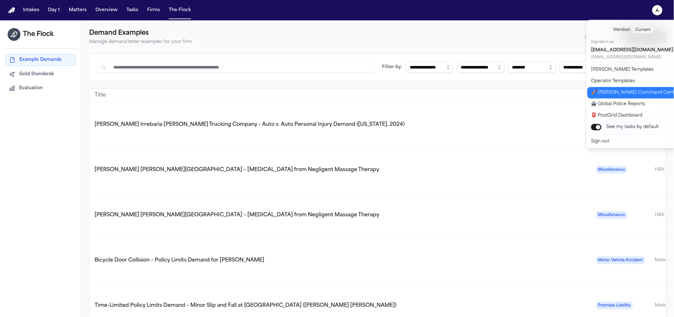
click at [631, 98] on button "🚀 Bland Command Center" at bounding box center [641, 92] width 106 height 11
select select "**"
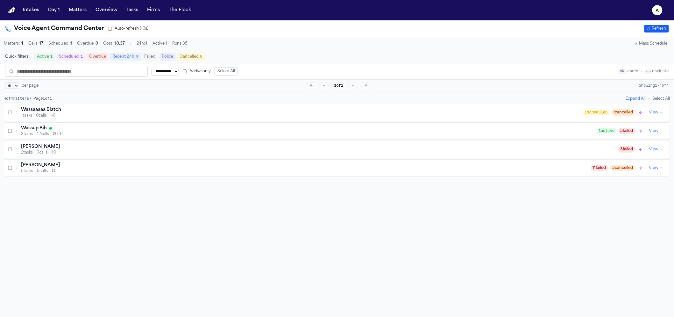
click at [81, 110] on div "Wassaaaaa Biatch" at bounding box center [302, 110] width 563 height 6
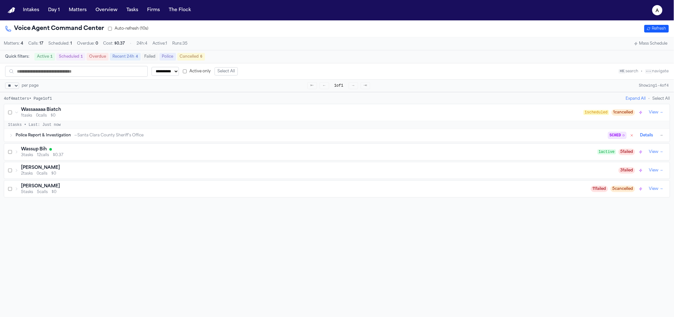
click at [659, 135] on button "→" at bounding box center [662, 135] width 6 height 6
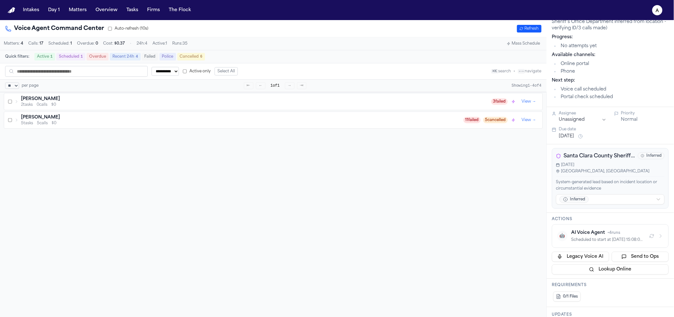
scroll to position [70, 0]
click at [601, 236] on div "Scheduled to start at 2025-09-05 15:08:00 UTC (sleeping for 18 minutes and 16 s…" at bounding box center [608, 238] width 73 height 5
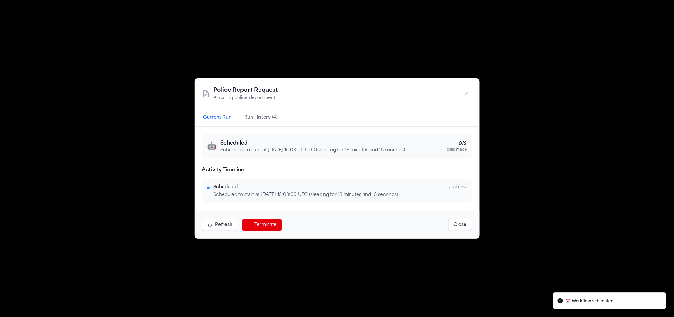
click at [277, 228] on button "Terminate" at bounding box center [262, 225] width 40 height 12
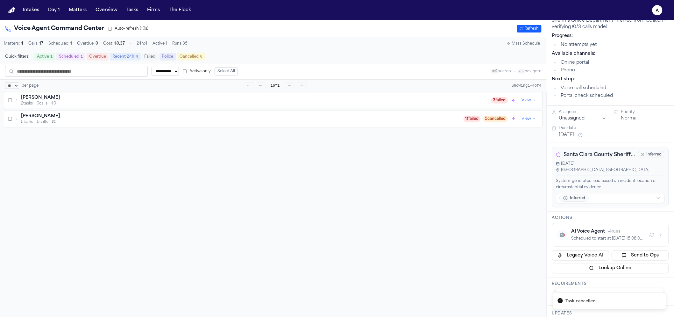
click at [578, 240] on div "Scheduled to start at 2025-09-05 15:08:00 UTC (sleeping for 18 minutes and 16 s…" at bounding box center [608, 238] width 73 height 5
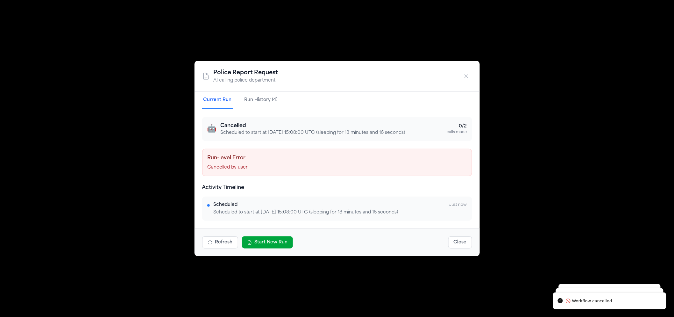
click at [283, 246] on button "Start New Run" at bounding box center [267, 242] width 51 height 12
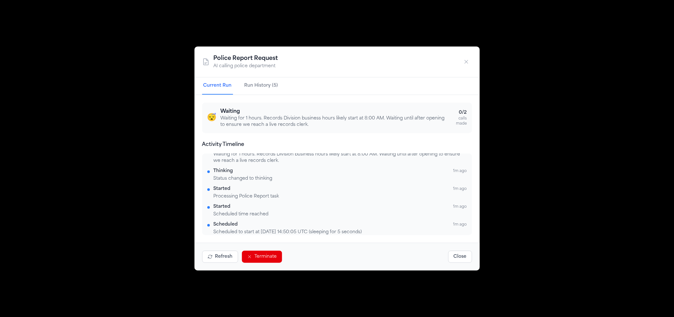
scroll to position [0, 0]
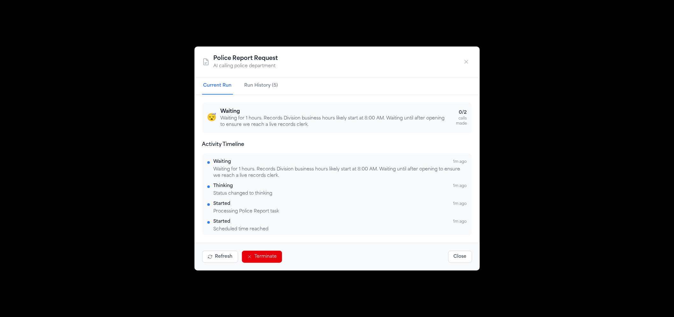
click at [239, 82] on nav "Current Run Run History (5)" at bounding box center [337, 85] width 285 height 17
click at [245, 86] on button "Run History (5)" at bounding box center [261, 85] width 36 height 17
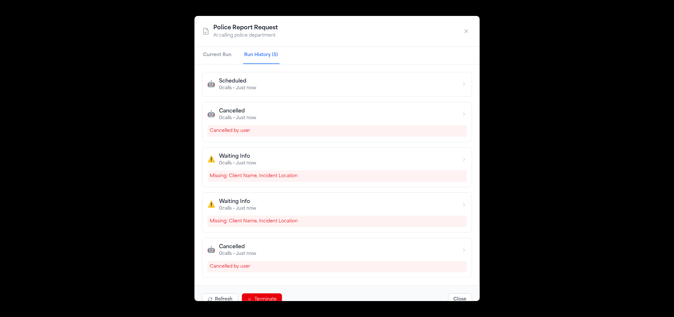
click at [470, 33] on button "button" at bounding box center [466, 30] width 11 height 11
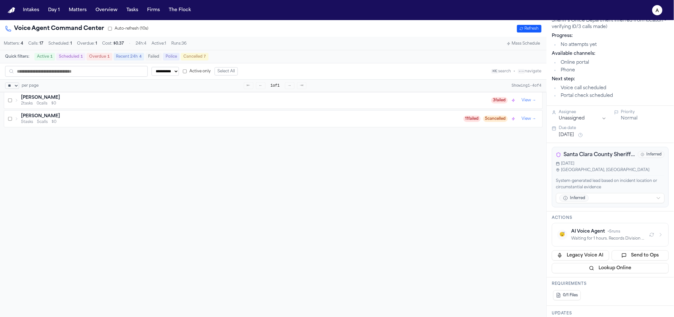
click at [364, 116] on div "[PERSON_NAME]" at bounding box center [242, 116] width 443 height 6
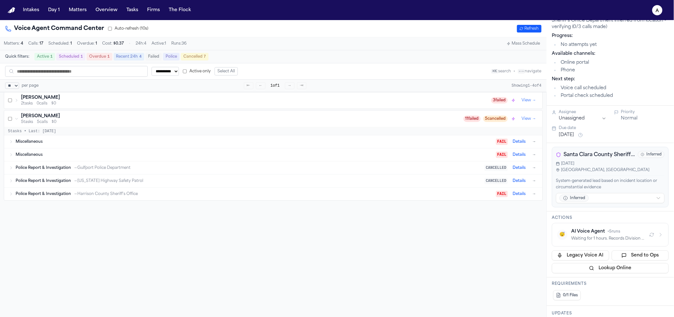
click at [357, 106] on div "2 tasks 0 calls $0" at bounding box center [256, 103] width 470 height 5
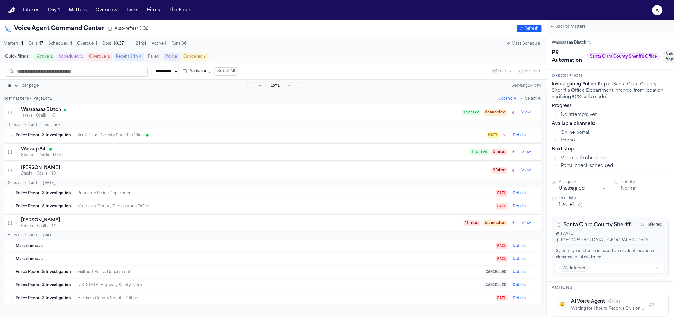
click at [503, 137] on icon "button" at bounding box center [505, 135] width 4 height 4
click at [516, 139] on button "Details" at bounding box center [520, 136] width 18 height 8
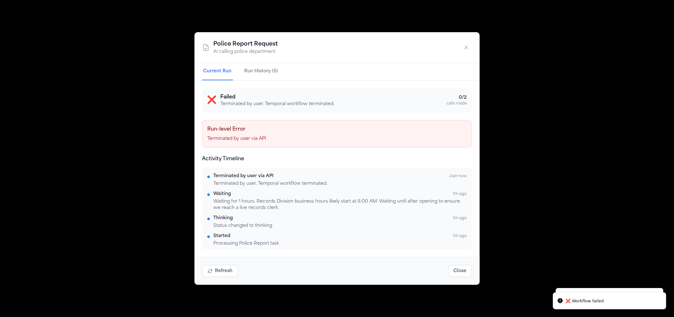
click at [537, 136] on div "Police Report Request AI calling police department Current Run Run History (5) …" at bounding box center [337, 158] width 674 height 317
click at [467, 43] on button "button" at bounding box center [466, 47] width 11 height 11
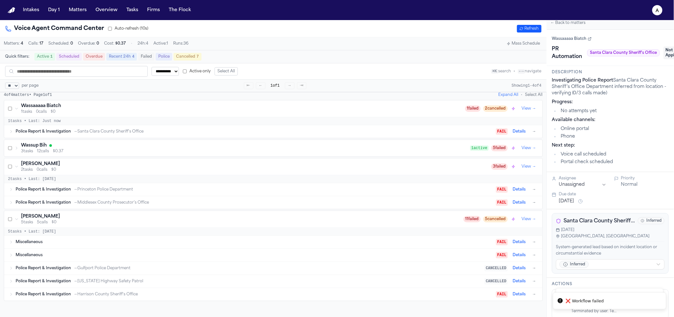
scroll to position [11, 0]
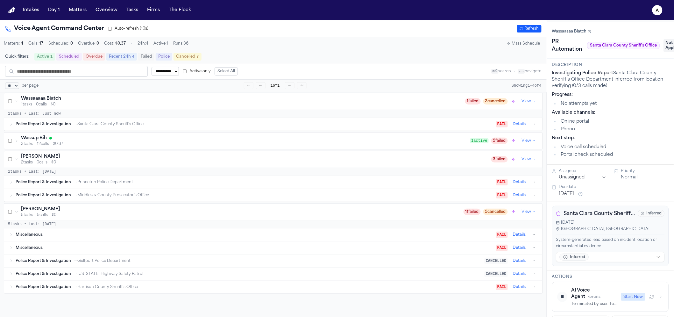
click at [416, 138] on div "Wassup Bih" at bounding box center [245, 138] width 449 height 6
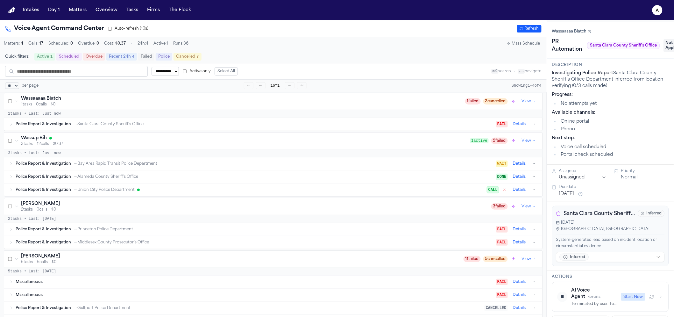
click at [531, 165] on button "→" at bounding box center [534, 164] width 6 height 6
type textarea "**********"
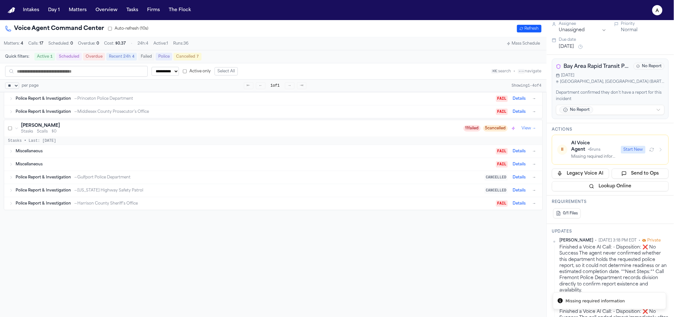
scroll to position [140, 0]
click at [623, 152] on button "Start New" at bounding box center [633, 151] width 25 height 8
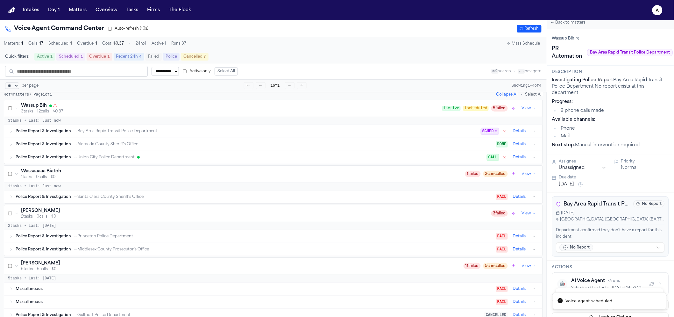
scroll to position [0, 0]
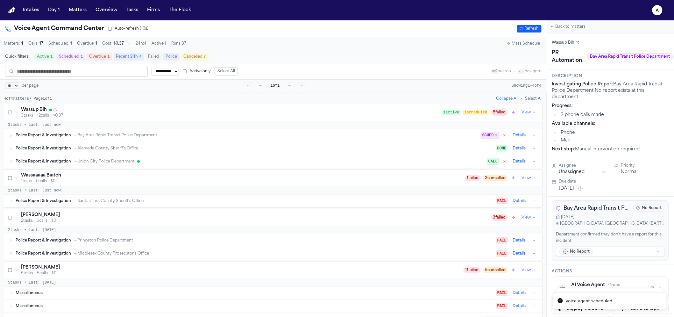
click at [119, 182] on div "1 tasks 0 calls $0" at bounding box center [243, 181] width 444 height 5
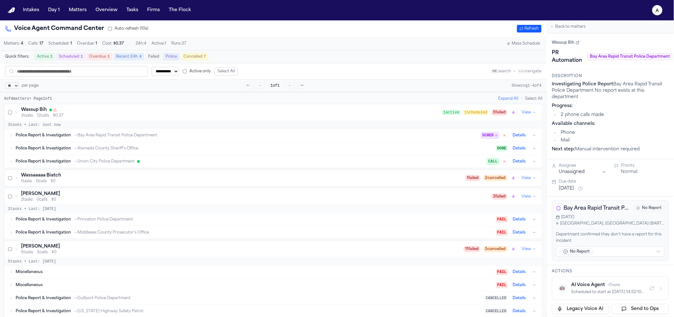
click at [119, 182] on div "1 tasks 0 calls $0" at bounding box center [243, 181] width 444 height 5
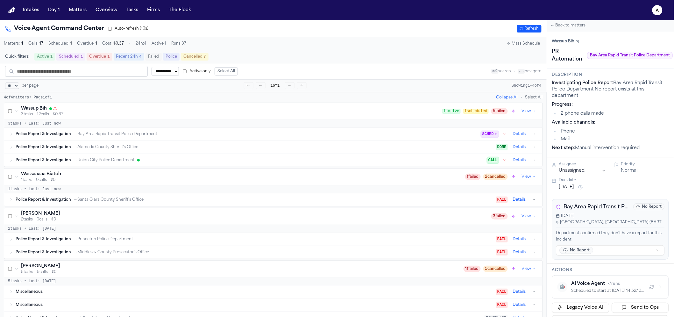
click at [168, 206] on div "Police Report & Investigation → Santa Clara County Sheriff's Office FAIL Detail…" at bounding box center [273, 199] width 539 height 13
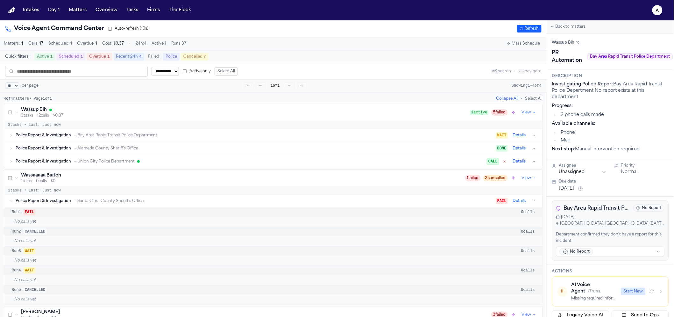
click at [345, 159] on div "Police Report & Investigation → Union City Police Department CALL Details →" at bounding box center [273, 161] width 539 height 13
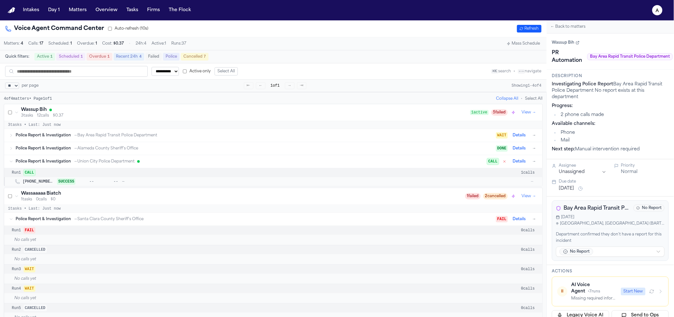
click at [101, 184] on span "--" at bounding box center [108, 181] width 20 height 5
click at [84, 139] on div "Police Report & Investigation → Bay Area Rapid Transit Police Department WAIT D…" at bounding box center [277, 136] width 522 height 8
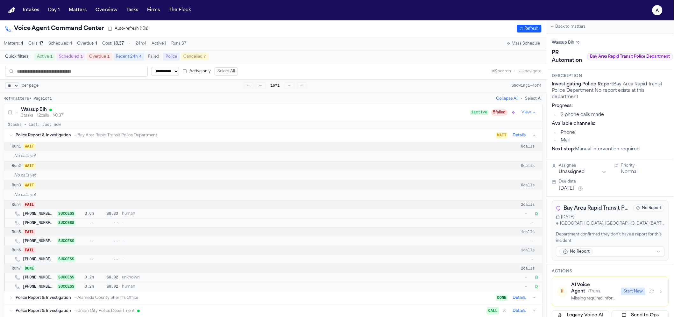
click at [84, 139] on div "Police Report & Investigation → Bay Area Rapid Transit Police Department WAIT D…" at bounding box center [277, 136] width 522 height 8
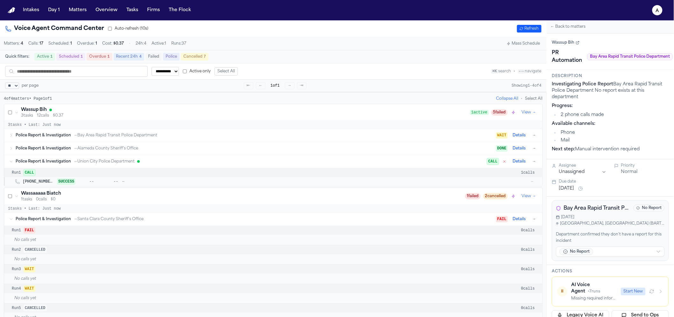
click at [84, 139] on div "Police Report & Investigation → Bay Area Rapid Transit Police Department WAIT D…" at bounding box center [277, 136] width 522 height 8
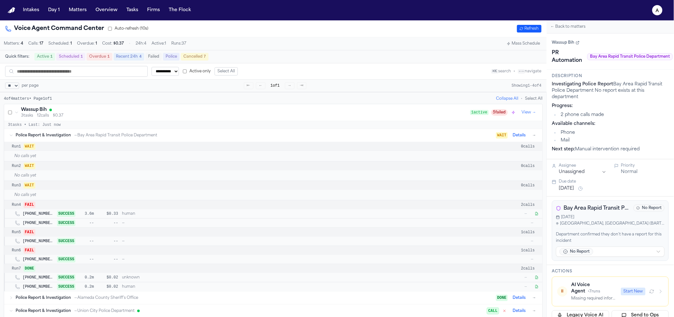
click at [84, 139] on div "Police Report & Investigation → Bay Area Rapid Transit Police Department WAIT D…" at bounding box center [277, 136] width 522 height 8
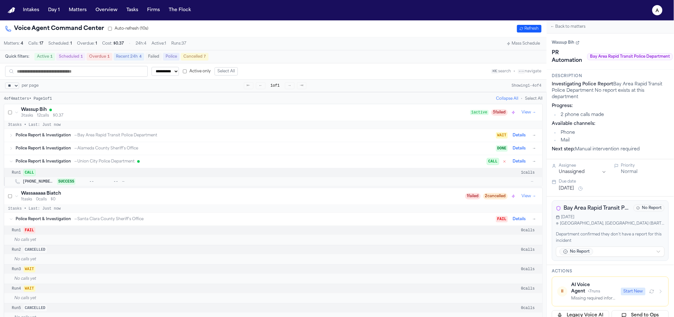
click at [77, 132] on div "Police Report & Investigation → Bay Area Rapid Transit Police Department WAIT D…" at bounding box center [273, 135] width 539 height 13
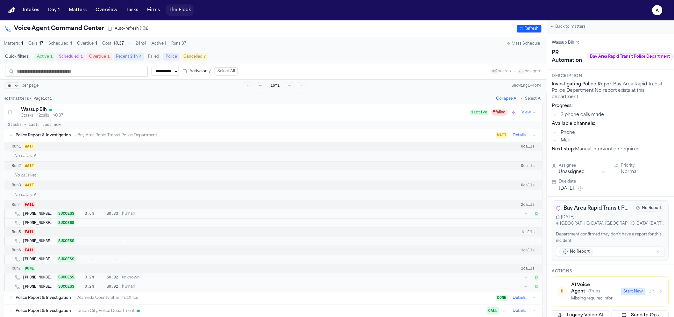
click at [178, 9] on button "The Flock" at bounding box center [179, 9] width 27 height 11
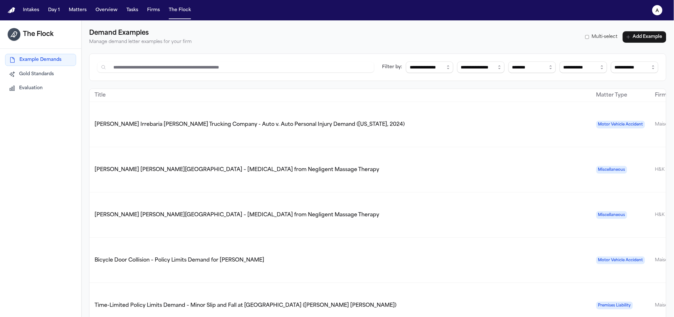
select select "**"
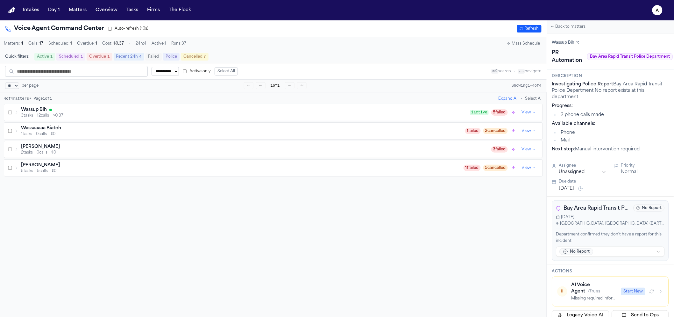
click at [58, 115] on span "$0.37" at bounding box center [58, 115] width 11 height 5
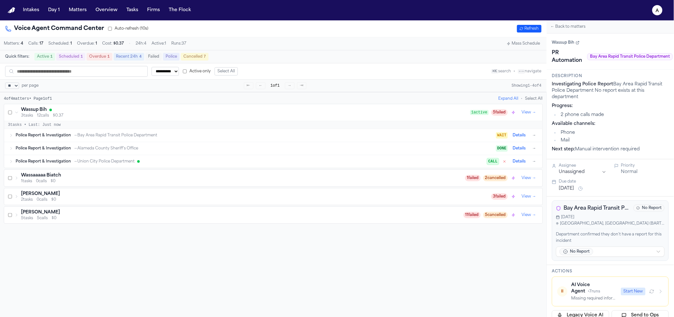
click at [127, 179] on div "Wassaaaaa Biatch" at bounding box center [243, 175] width 444 height 6
click at [227, 208] on div "Wassaaaaa Biatch 1 tasks 0 calls $0 1 failed 2 cancelled View → 1 tasks • Last:…" at bounding box center [273, 188] width 539 height 38
click at [242, 204] on div "Police Report & Investigation → Santa Clara County Sheriff's Office" at bounding box center [256, 200] width 481 height 5
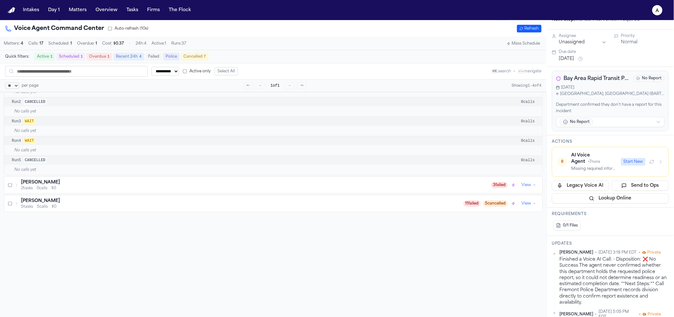
scroll to position [139, 0]
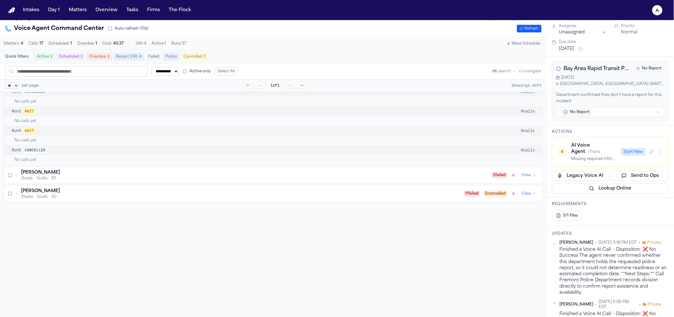
click at [598, 154] on div "AI Voice Agent • 7 runs" at bounding box center [595, 148] width 46 height 13
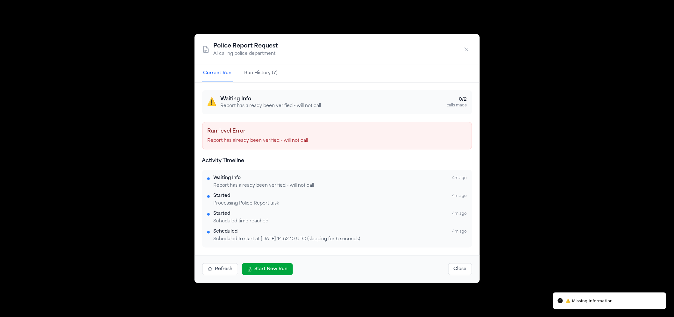
click at [270, 269] on button "Start New Run" at bounding box center [267, 269] width 51 height 12
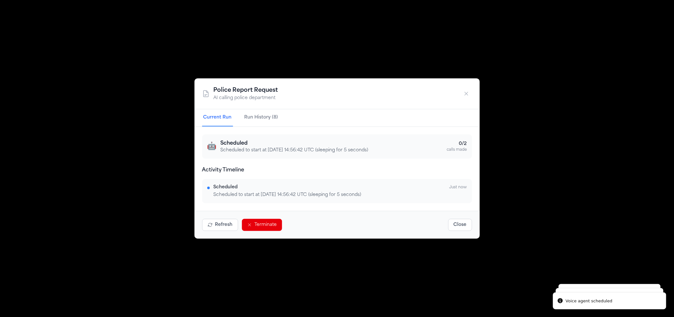
click at [266, 134] on div "Police Report Request AI calling police department Current Run Run History (8) …" at bounding box center [337, 158] width 285 height 160
click at [262, 117] on button "Run History (8)" at bounding box center [261, 117] width 36 height 17
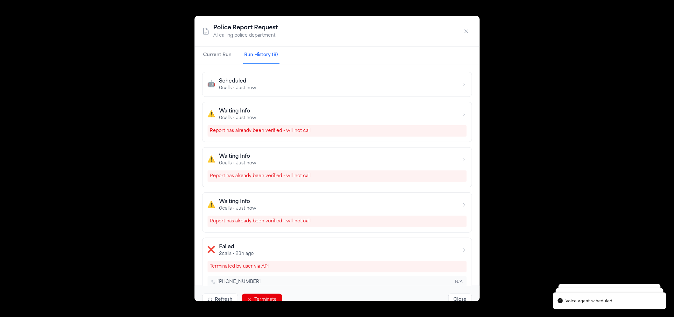
drag, startPoint x: 325, startPoint y: 130, endPoint x: 207, endPoint y: 125, distance: 117.3
click at [208, 125] on div "Report has already been verified - will not call" at bounding box center [337, 130] width 259 height 11
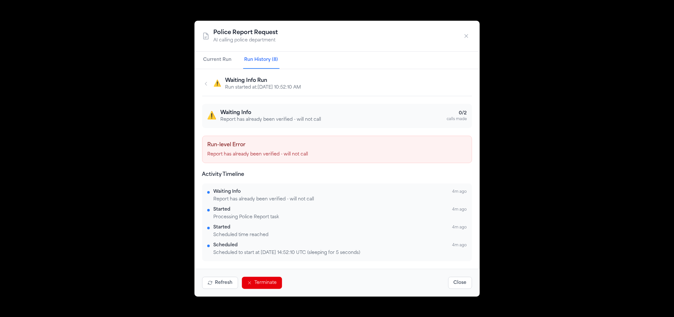
click at [212, 81] on div "⚠️ Waiting Info Run Run started at: 9/5/2025, 10:52:10 AM" at bounding box center [337, 86] width 270 height 19
click at [207, 83] on icon "button" at bounding box center [206, 83] width 5 height 5
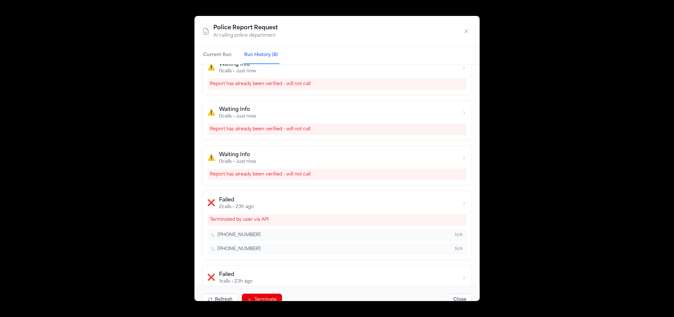
scroll to position [224, 0]
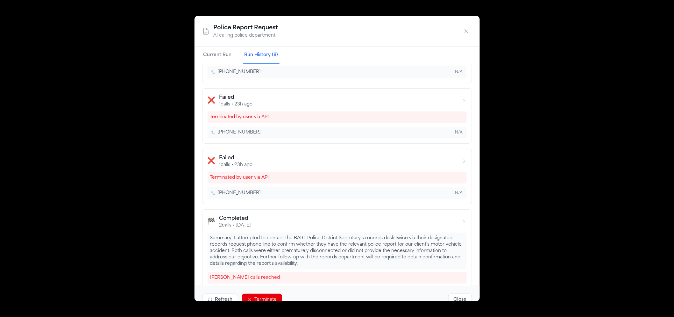
click at [572, 115] on div "Police Report Request AI calling police department Current Run Run History (8) …" at bounding box center [337, 158] width 674 height 317
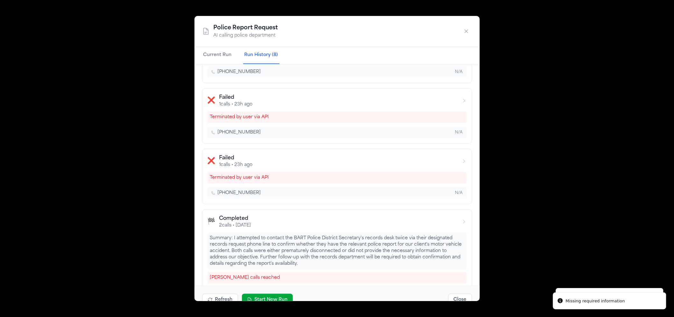
click at [465, 33] on icon "button" at bounding box center [466, 31] width 6 height 6
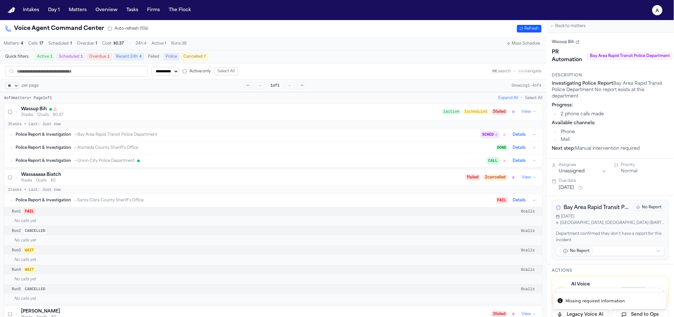
scroll to position [0, 0]
click at [67, 7] on button "Matters" at bounding box center [77, 9] width 23 height 11
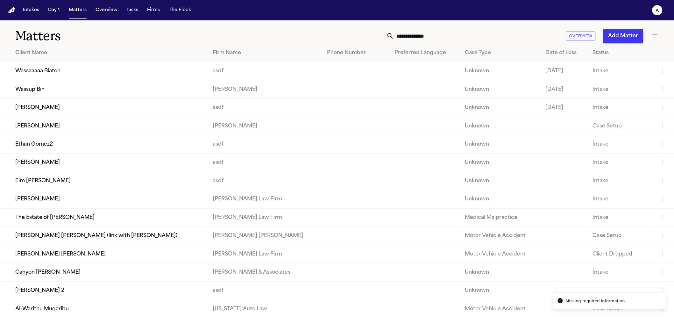
click at [48, 88] on td "Wassup Bih" at bounding box center [104, 89] width 208 height 18
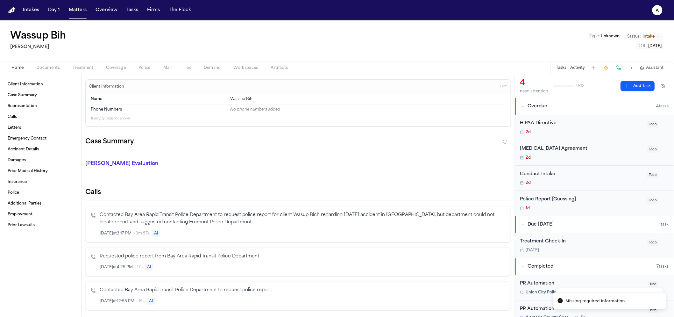
click at [136, 66] on button "Police" at bounding box center [144, 68] width 25 height 8
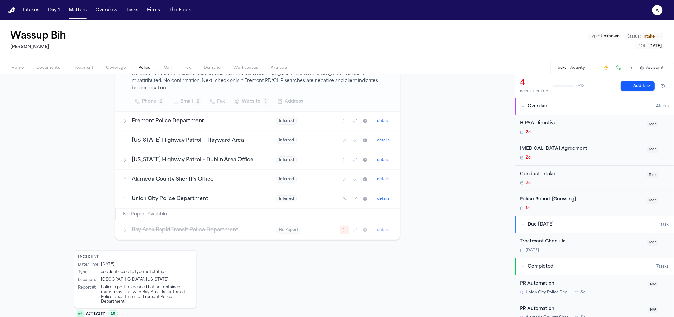
scroll to position [141, 0]
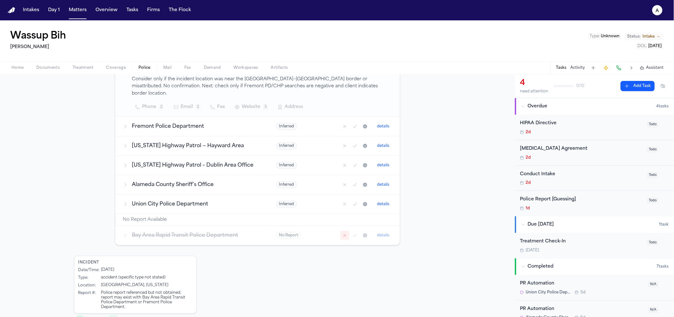
click at [345, 231] on button "Mark as no report" at bounding box center [344, 235] width 9 height 9
click at [127, 233] on td "Bay Area Rapid Transit Police Department" at bounding box center [191, 234] width 153 height 19
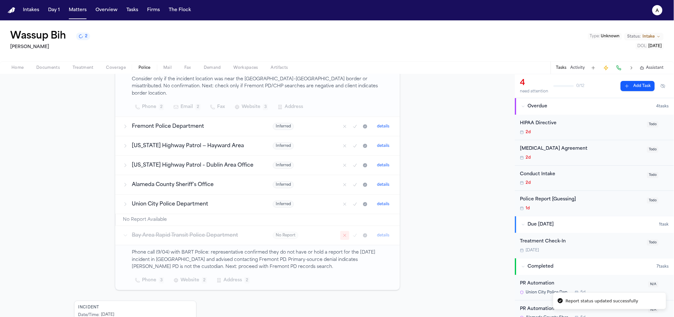
click at [126, 232] on div "Bay Area Rapid Transit Police Department" at bounding box center [190, 236] width 135 height 8
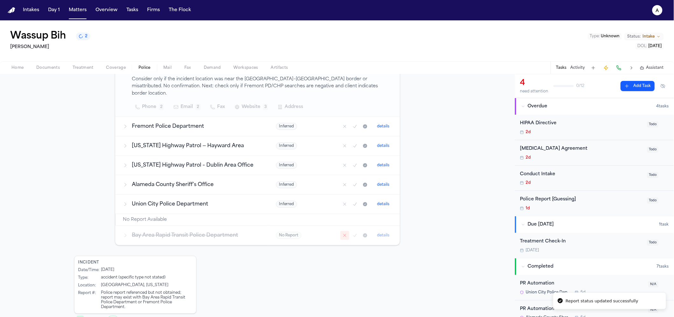
click at [188, 181] on h3 "Alameda County Sheriff’s Office" at bounding box center [196, 185] width 129 height 8
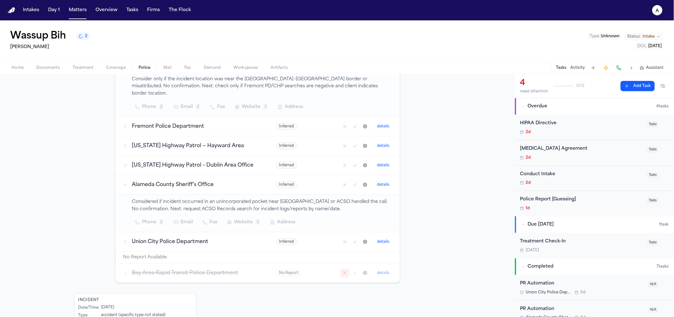
drag, startPoint x: 385, startPoint y: 175, endPoint x: 175, endPoint y: 235, distance: 218.7
click at [206, 181] on tr "Alameda County Sheriff’s Office Inferred details" at bounding box center [257, 184] width 285 height 19
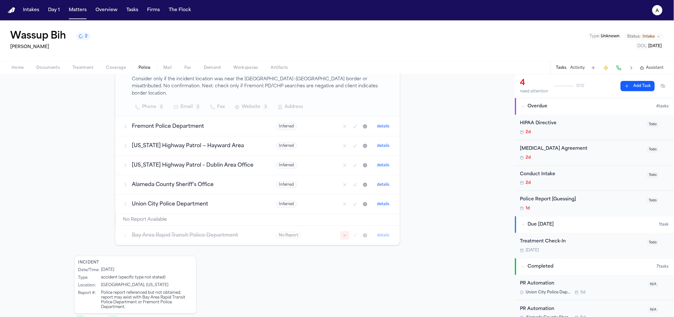
click at [171, 200] on h3 "Union City Police Department" at bounding box center [196, 204] width 129 height 8
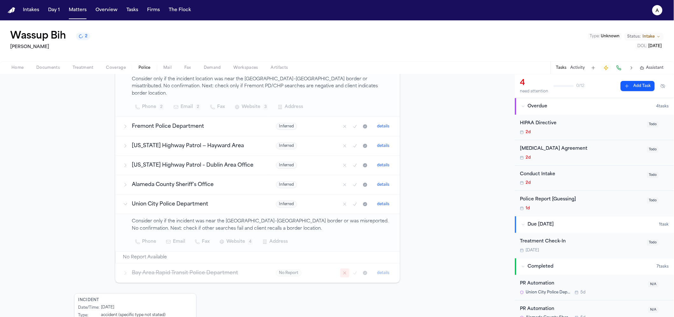
click at [379, 200] on button "details" at bounding box center [384, 204] width 18 height 8
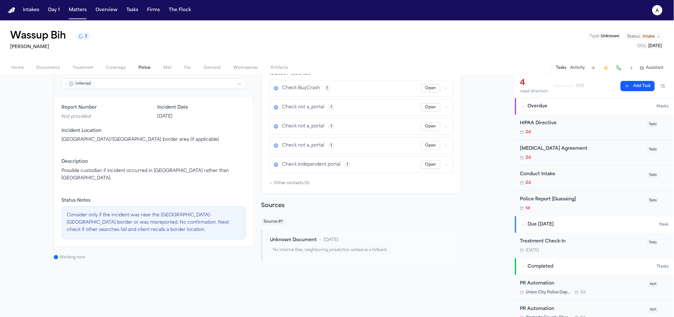
scroll to position [75, 0]
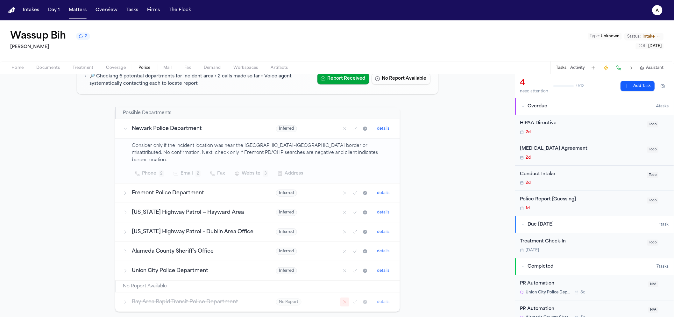
click at [163, 267] on h3 "Union City Police Department" at bounding box center [196, 271] width 129 height 8
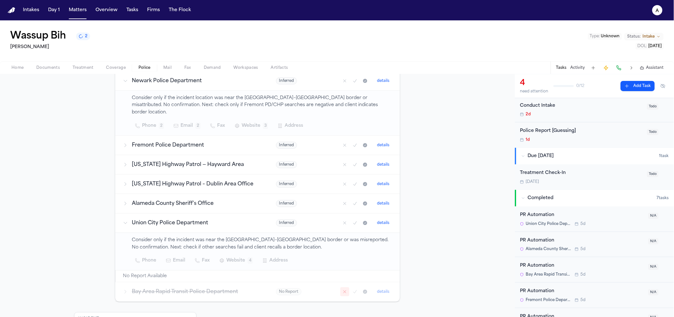
scroll to position [135, 0]
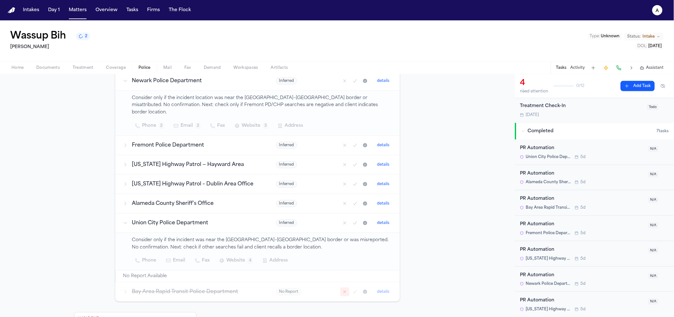
click at [546, 228] on div "PR Automation Fremont Police Department 5d" at bounding box center [582, 228] width 125 height 15
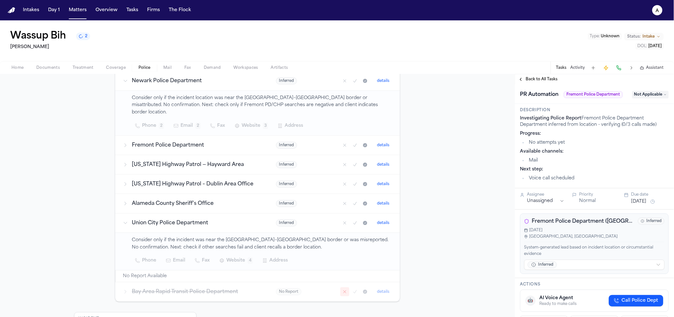
click at [516, 78] on button "Back to All Tasks" at bounding box center [538, 79] width 46 height 5
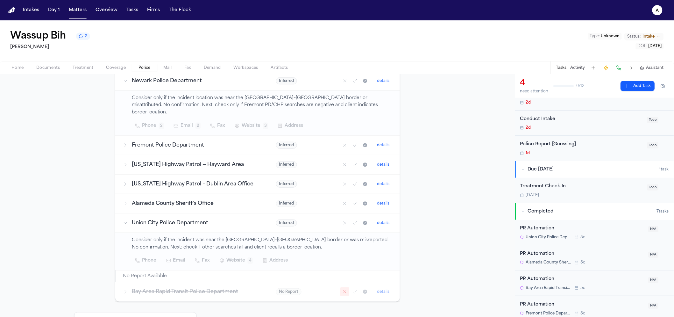
scroll to position [135, 0]
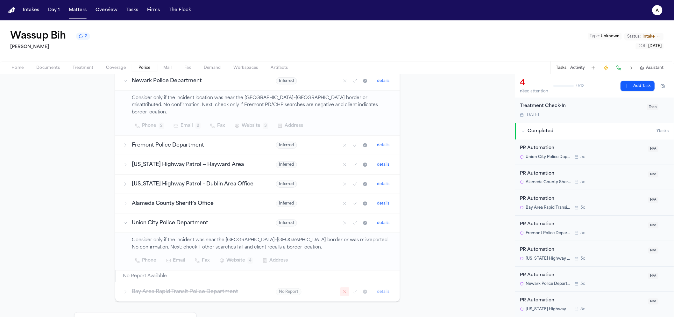
click at [546, 158] on span "Union City Police Department" at bounding box center [548, 156] width 45 height 5
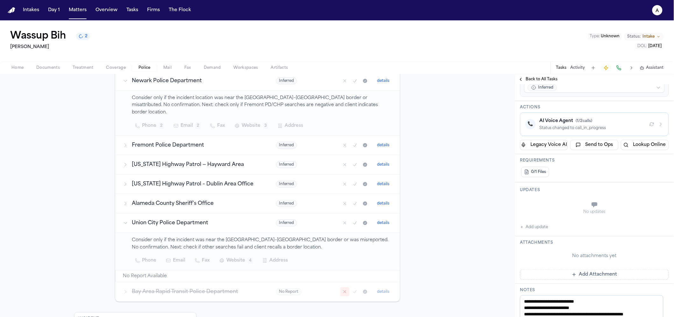
scroll to position [107, 0]
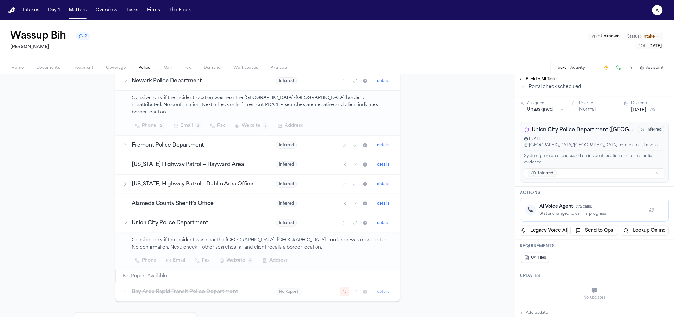
click at [557, 216] on div "Status changed to call_in_progress" at bounding box center [592, 213] width 105 height 5
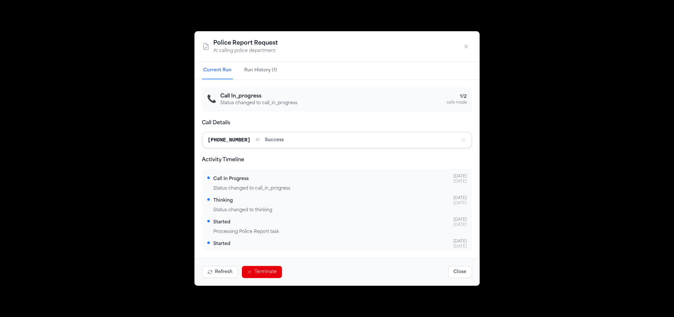
click at [271, 266] on button "Terminate" at bounding box center [262, 272] width 40 height 12
click at [500, 49] on div "Police Report Request AI calling police department Current Run Run History (1) …" at bounding box center [337, 158] width 674 height 317
click at [469, 48] on icon "button" at bounding box center [466, 46] width 6 height 6
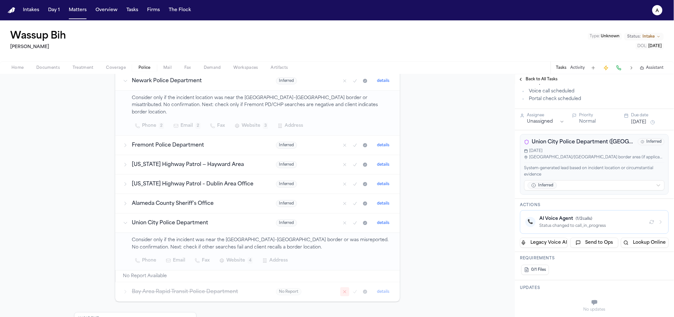
scroll to position [0, 0]
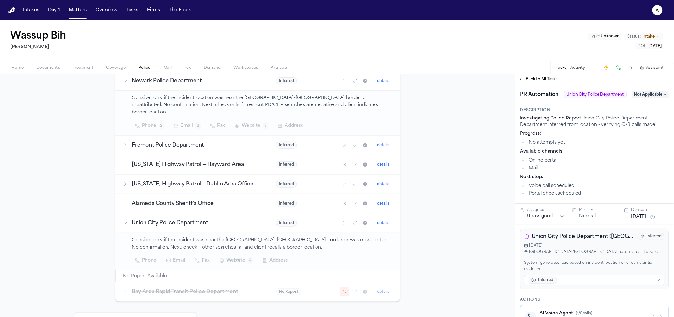
click at [537, 79] on span "Back to All Tasks" at bounding box center [542, 79] width 32 height 5
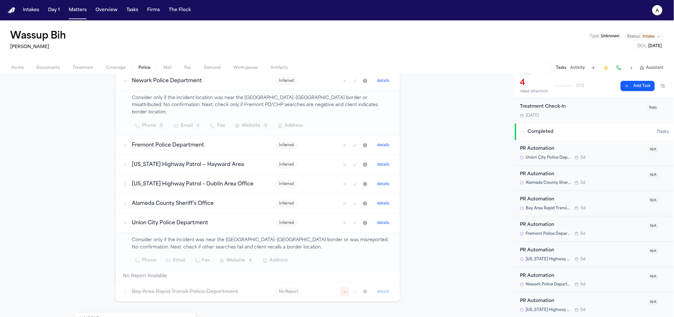
scroll to position [135, 0]
click at [546, 303] on div "PR Automation" at bounding box center [582, 300] width 125 height 7
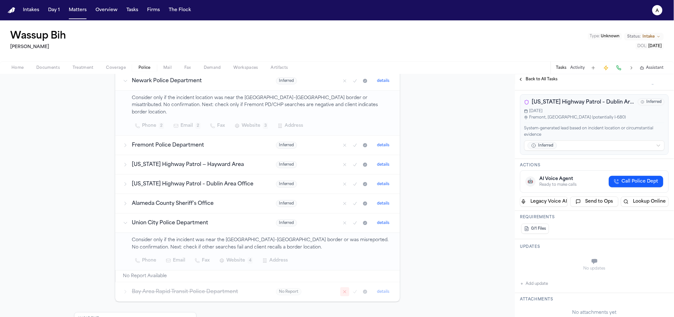
scroll to position [135, 0]
click at [563, 185] on div "Ready to make calls" at bounding box center [558, 182] width 37 height 5
click at [622, 181] on span "Call Police Dept" at bounding box center [640, 179] width 37 height 6
click at [656, 185] on div "🤖 AI Voice Agent Scheduled to start at 2025-09-05 14:57:38 UTC (sleeping for 5 …" at bounding box center [595, 180] width 138 height 13
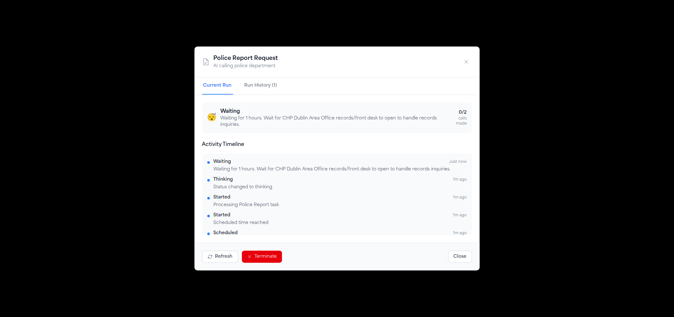
click at [270, 252] on button "Terminate" at bounding box center [262, 257] width 40 height 12
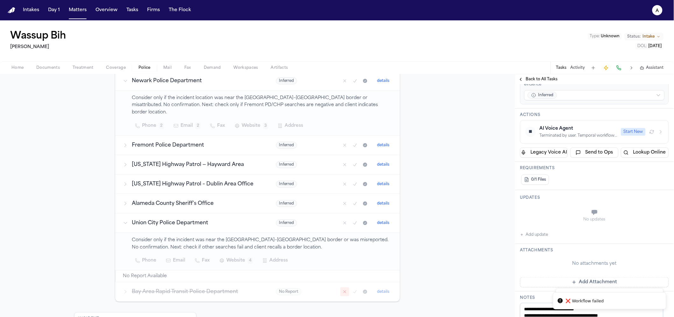
scroll to position [184, 0]
click at [584, 133] on div "Terminated by user. Temporal workflow terminated." at bounding box center [579, 134] width 78 height 5
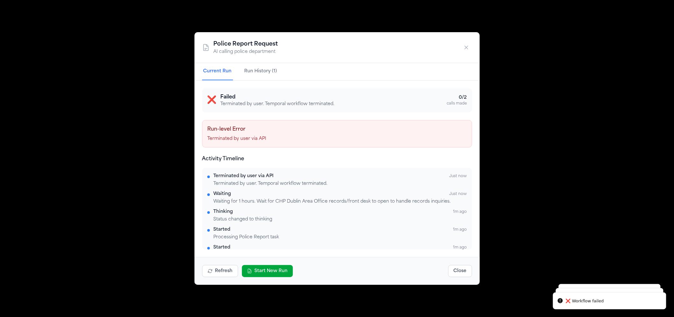
click at [280, 268] on button "Start New Run" at bounding box center [267, 271] width 51 height 12
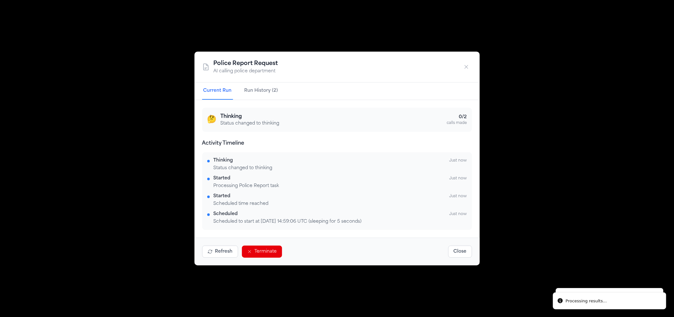
click at [246, 6] on div "Police Report Request AI calling police department Current Run Run History (2) …" at bounding box center [337, 158] width 674 height 317
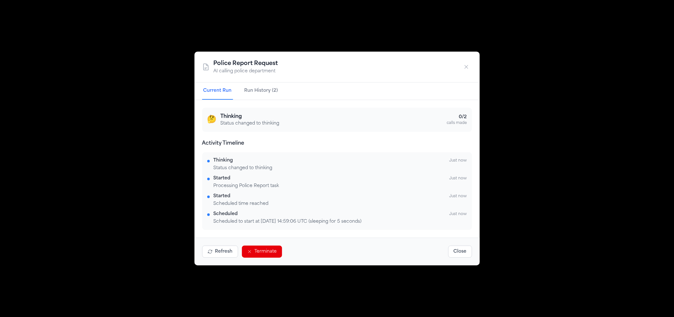
drag, startPoint x: 468, startPoint y: 71, endPoint x: 378, endPoint y: 33, distance: 97.6
click at [468, 71] on button "button" at bounding box center [466, 66] width 11 height 11
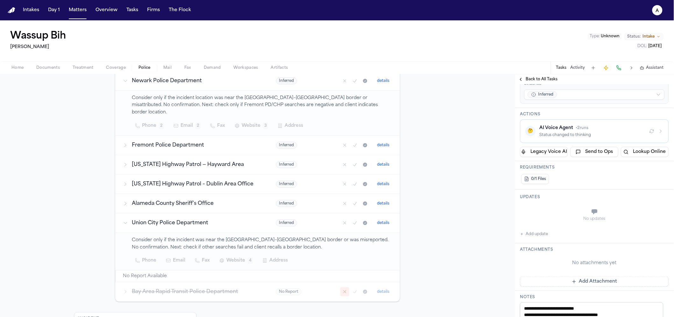
click at [71, 17] on nav "Intakes Day 1 Matters Overview Tasks Firms The Flock a" at bounding box center [337, 10] width 674 height 20
click at [83, 12] on button "Matters" at bounding box center [77, 9] width 23 height 11
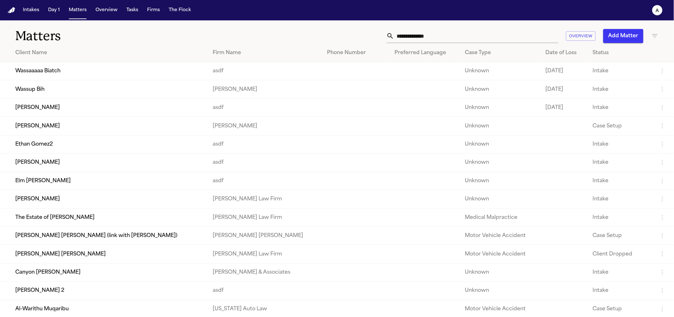
click at [610, 34] on button "Add Matter" at bounding box center [624, 36] width 40 height 14
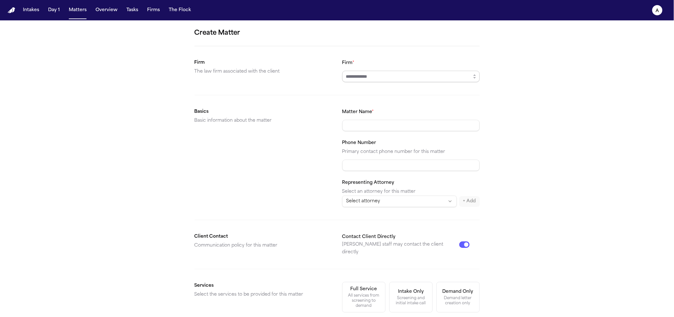
click at [379, 76] on input "Firm *" at bounding box center [411, 76] width 138 height 11
drag, startPoint x: 454, startPoint y: 76, endPoint x: 472, endPoint y: 79, distance: 18.1
click at [454, 76] on input "Firm *" at bounding box center [411, 76] width 138 height 11
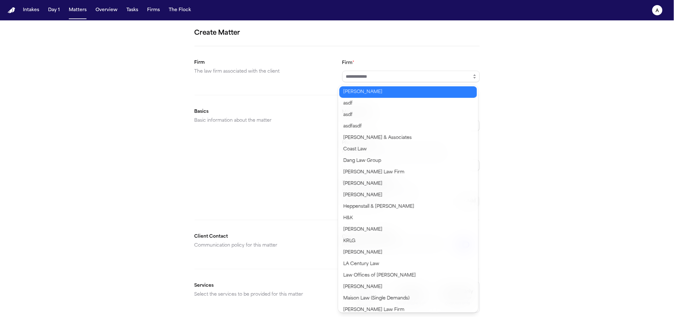
click at [472, 79] on button "button" at bounding box center [475, 76] width 10 height 11
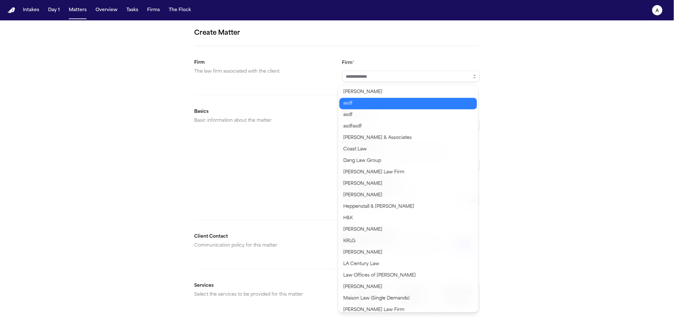
type input "****"
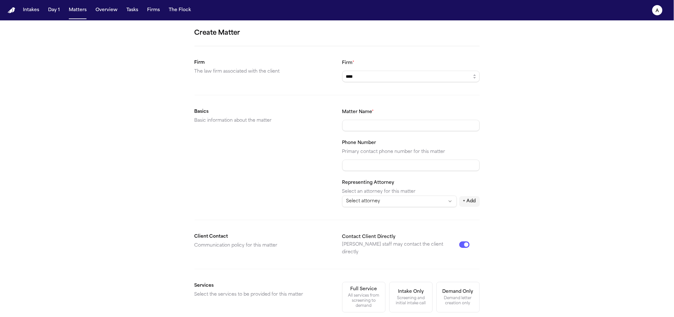
click at [400, 120] on div "Matter Name *" at bounding box center [411, 119] width 138 height 23
click at [399, 121] on input "***" at bounding box center [411, 125] width 138 height 11
click at [426, 127] on input "*******" at bounding box center [411, 125] width 138 height 11
type input "**********"
click at [503, 152] on div "**********" at bounding box center [337, 240] width 674 height 440
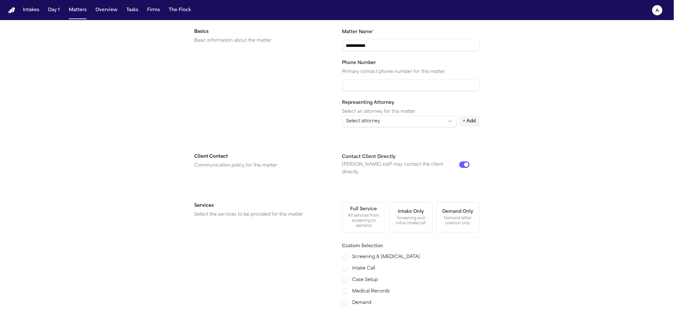
scroll to position [138, 0]
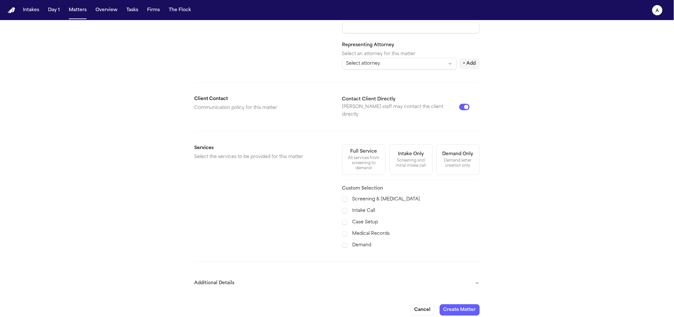
click at [232, 276] on button "Additional Details" at bounding box center [337, 283] width 285 height 17
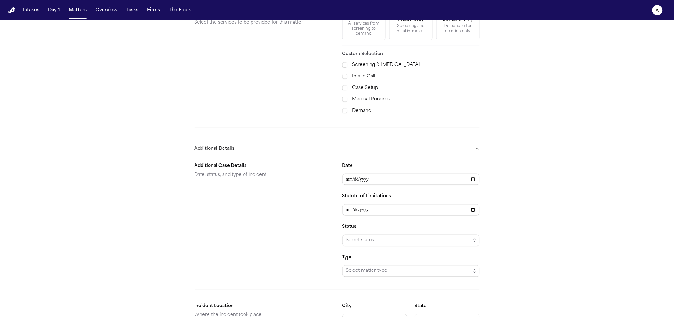
scroll to position [273, 0]
click at [346, 178] on div "Date Statute of Limitations Status Select status Type Select matter type" at bounding box center [411, 218] width 138 height 115
type input "**********"
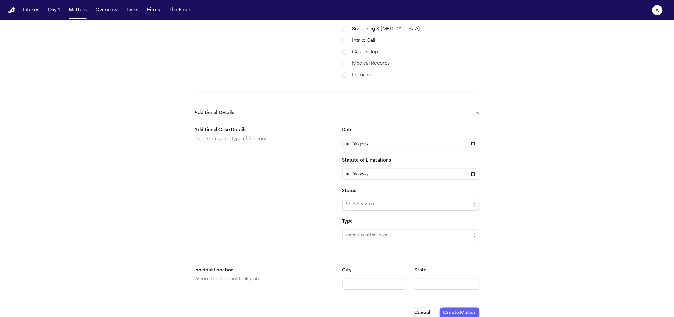
scroll to position [311, 0]
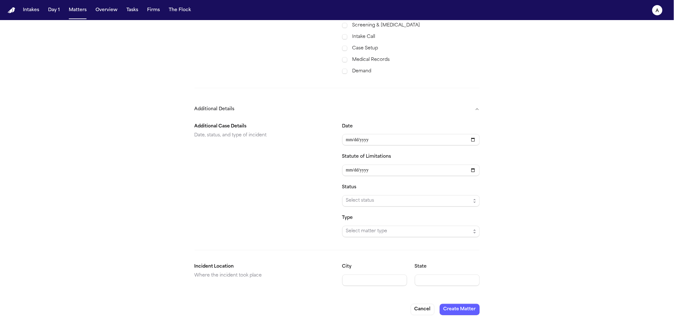
click at [460, 310] on div "**********" at bounding box center [337, 16] width 674 height 614
click at [461, 304] on button "Create Matter" at bounding box center [460, 309] width 40 height 11
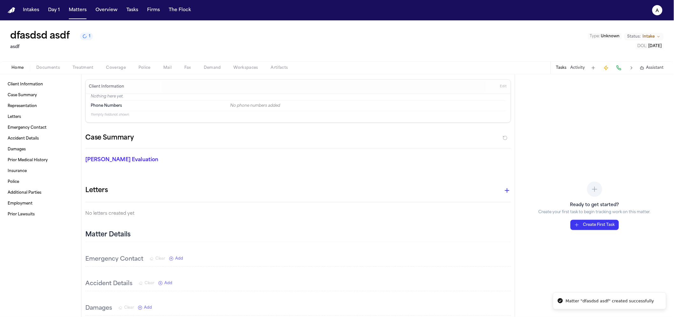
click at [499, 82] on button "Edit" at bounding box center [503, 87] width 11 height 10
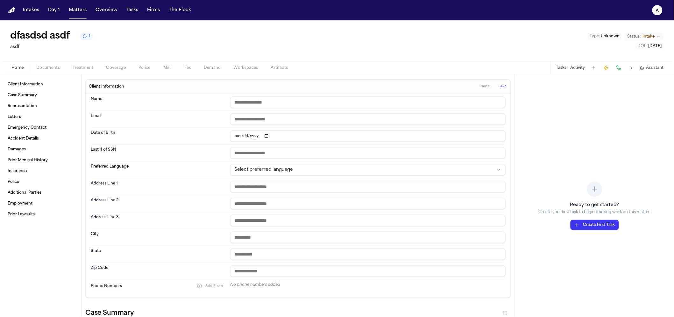
click at [245, 100] on input "text" at bounding box center [367, 101] width 275 height 11
type input "*"
type input "*********"
click at [311, 52] on div "dfasdsd asdf 1 asdf Type : Unknown Status: Intake DOL : 2025-01-01" at bounding box center [337, 40] width 674 height 41
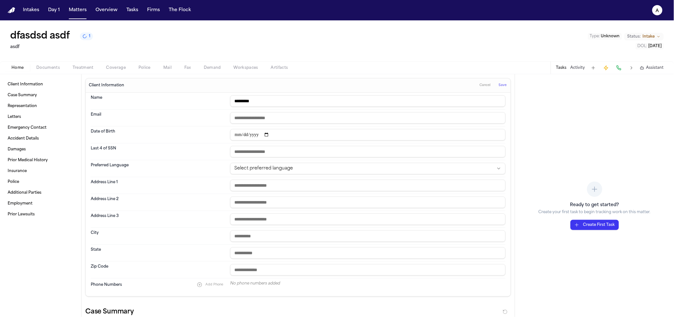
click at [288, 125] on div "Email" at bounding box center [298, 118] width 415 height 17
click at [287, 120] on input "email" at bounding box center [367, 117] width 275 height 11
click at [154, 155] on dt "Last 4 of SSN" at bounding box center [159, 151] width 136 height 11
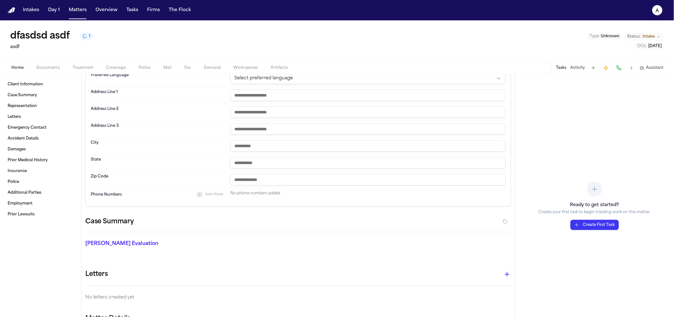
scroll to position [0, 0]
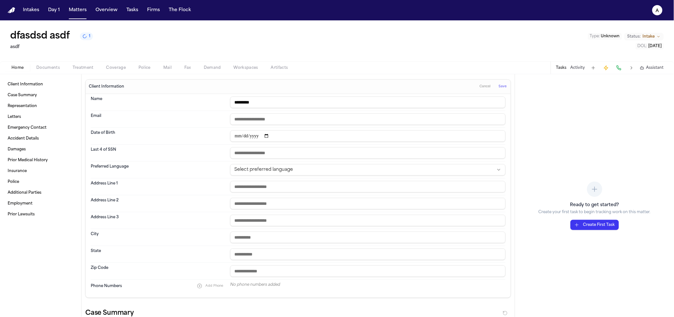
click at [499, 82] on button "Save" at bounding box center [503, 87] width 12 height 10
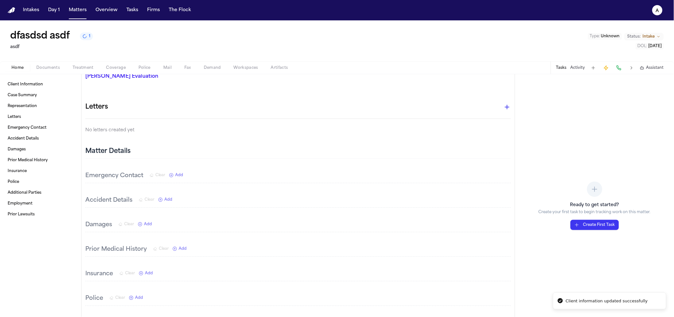
scroll to position [55, 0]
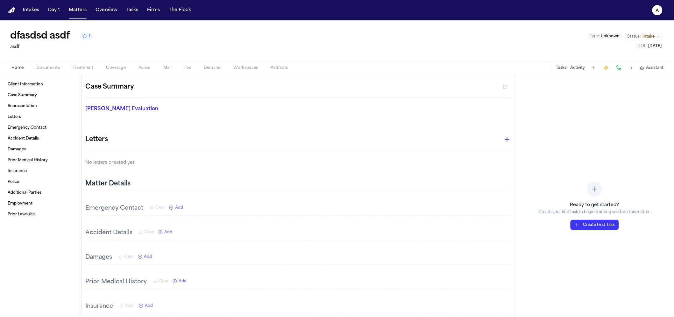
drag, startPoint x: 164, startPoint y: 235, endPoint x: 181, endPoint y: 237, distance: 17.3
click at [181, 237] on div "Accident Details Clear Add" at bounding box center [298, 233] width 426 height 14
click at [166, 234] on span "Add" at bounding box center [169, 232] width 8 height 5
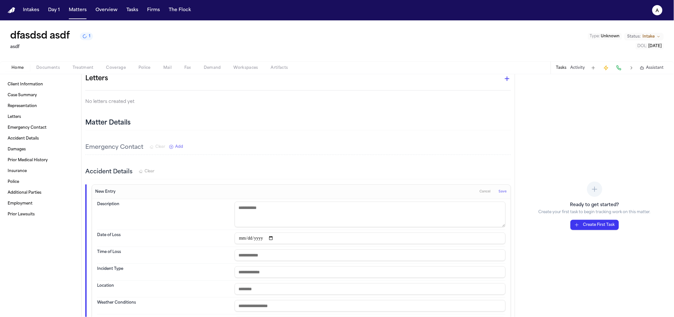
scroll to position [130, 0]
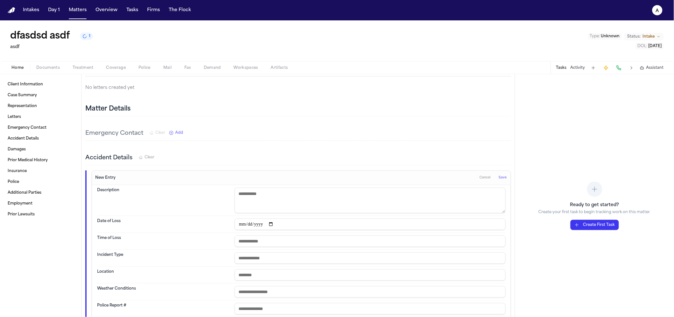
click at [239, 224] on input "date" at bounding box center [370, 223] width 271 height 11
type input "**********"
click at [268, 286] on div "Weather Conditions" at bounding box center [301, 291] width 409 height 17
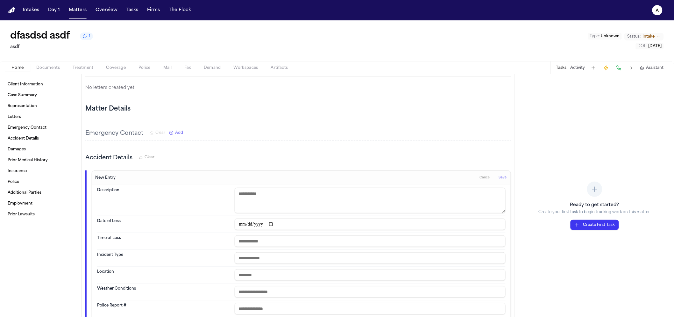
click at [269, 276] on input "text" at bounding box center [370, 274] width 271 height 11
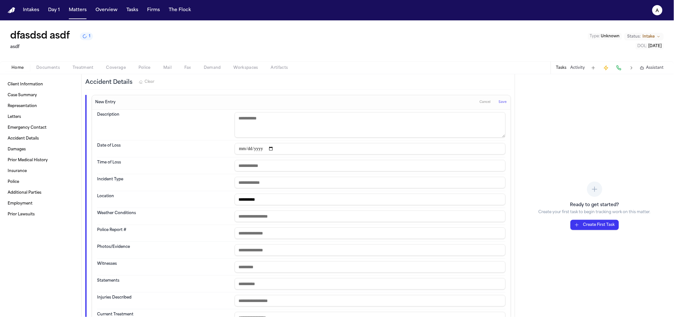
scroll to position [161, 0]
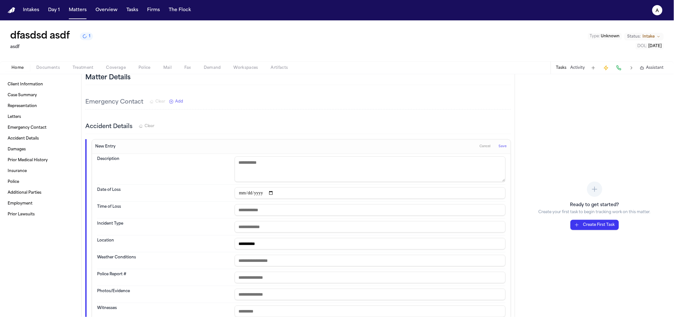
type input "**********"
click at [499, 147] on span "Save" at bounding box center [503, 146] width 8 height 4
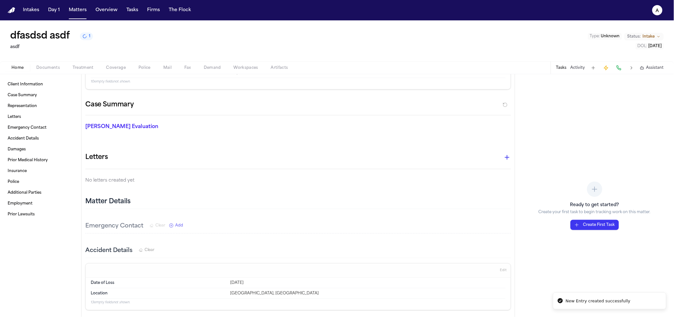
scroll to position [0, 0]
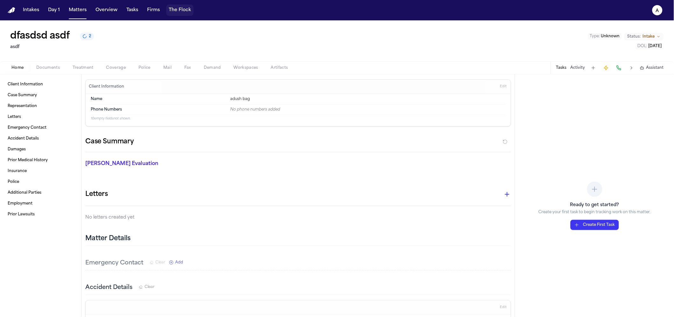
click at [173, 12] on button "The Flock" at bounding box center [179, 9] width 27 height 11
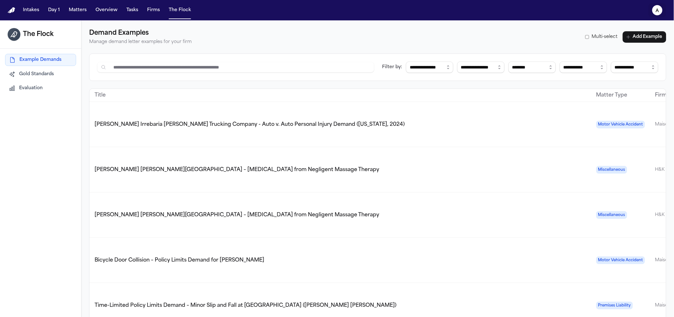
click at [656, 10] on text "a" at bounding box center [658, 11] width 4 height 4
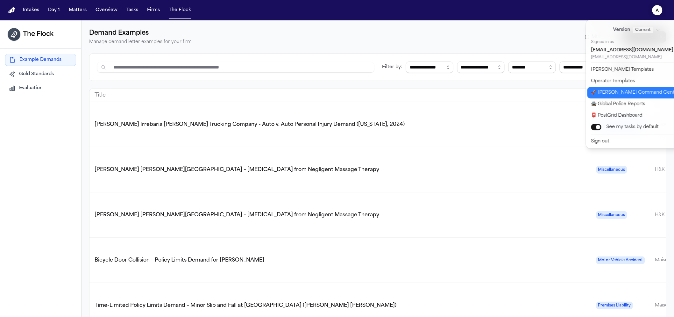
click at [611, 90] on button "🚀 Bland Command Center" at bounding box center [641, 92] width 106 height 11
select select "**"
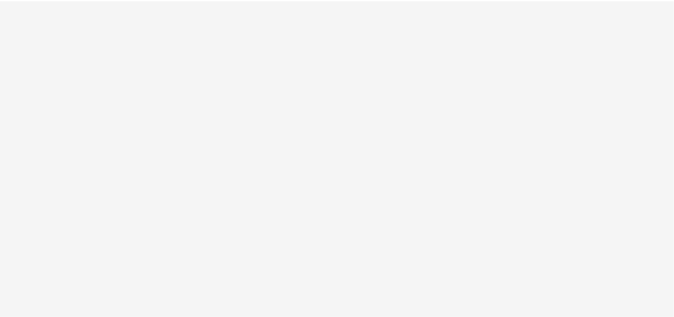
select select "**"
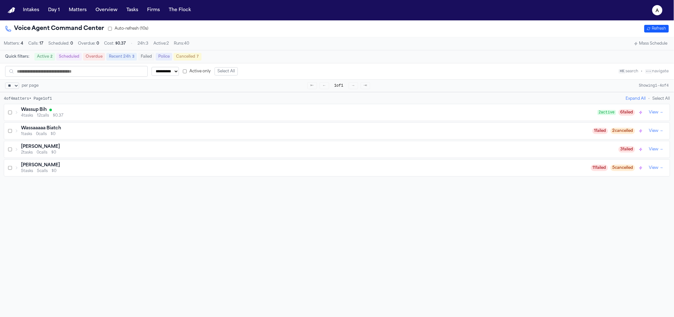
click at [92, 118] on div "4 tasks 12 calls $0.37" at bounding box center [309, 115] width 577 height 5
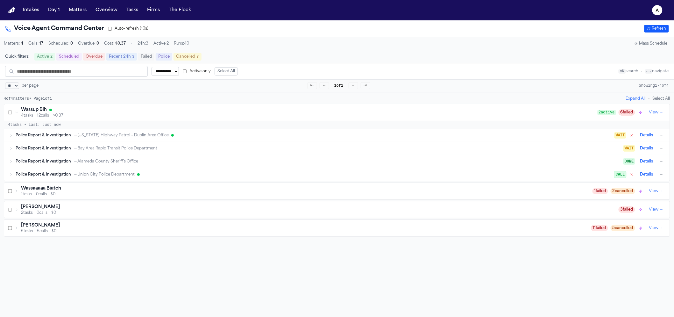
click at [88, 135] on span "→ [US_STATE] Highway Patrol – [GEOGRAPHIC_DATA] Area Office" at bounding box center [121, 135] width 95 height 5
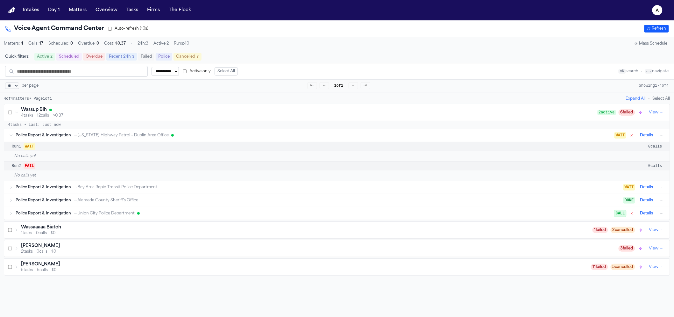
click at [77, 194] on div "Police Report & Investigation → Bay Area Rapid Transit Police Department WAIT D…" at bounding box center [337, 187] width 666 height 13
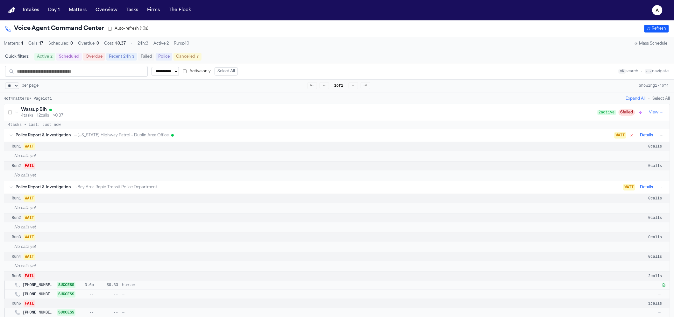
click at [98, 286] on span "$0.33" at bounding box center [108, 284] width 20 height 5
click at [17, 137] on span "Police Report & Investigation" at bounding box center [43, 135] width 55 height 5
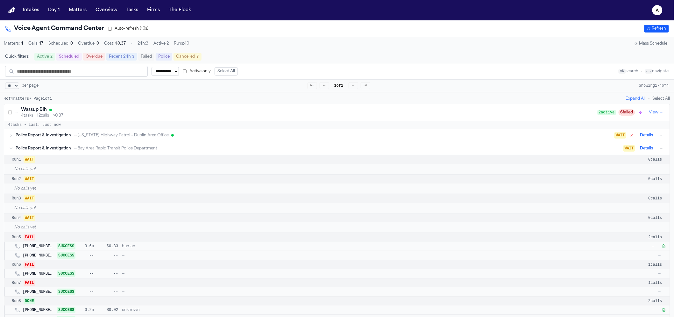
click at [19, 155] on div "Police Report & Investigation → Bay Area Rapid Transit Police Department WAIT D…" at bounding box center [337, 148] width 666 height 13
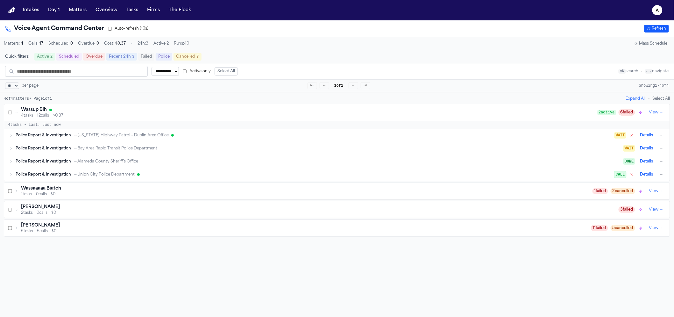
click at [55, 177] on span "Police Report & Investigation" at bounding box center [43, 174] width 55 height 5
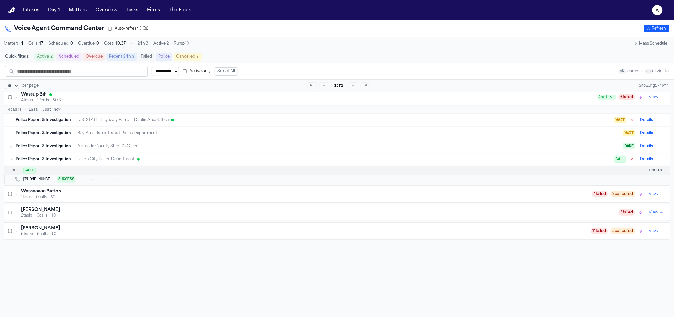
scroll to position [20, 0]
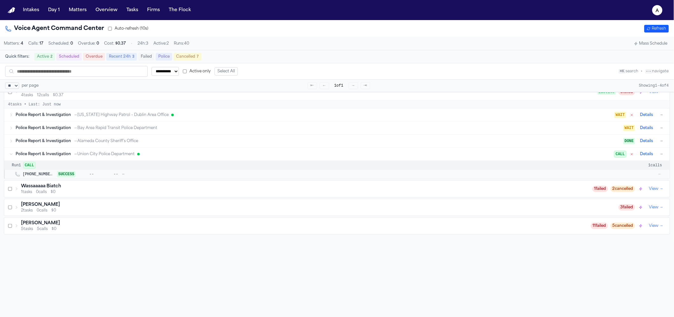
click at [61, 177] on span "SUCCESS" at bounding box center [66, 174] width 18 height 6
click at [66, 194] on div "1 tasks 0 calls $0" at bounding box center [307, 191] width 572 height 5
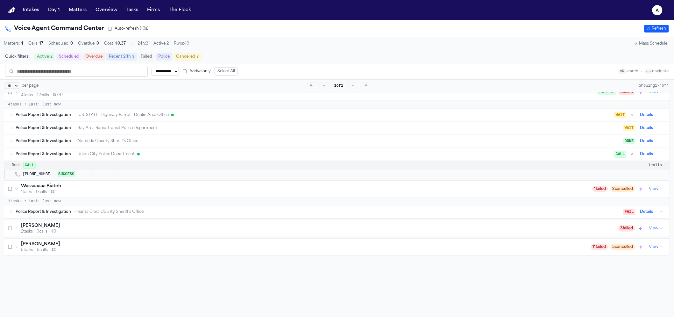
click at [79, 213] on span "→ Santa Clara County Sheriff's Office" at bounding box center [109, 211] width 70 height 5
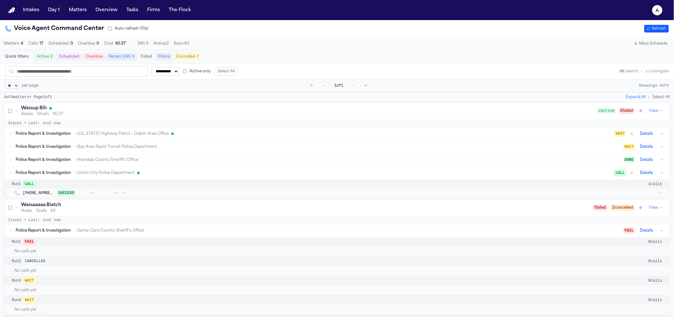
scroll to position [0, 0]
click at [82, 138] on span "→ [US_STATE] Highway Patrol – [GEOGRAPHIC_DATA] Area Office" at bounding box center [121, 135] width 95 height 5
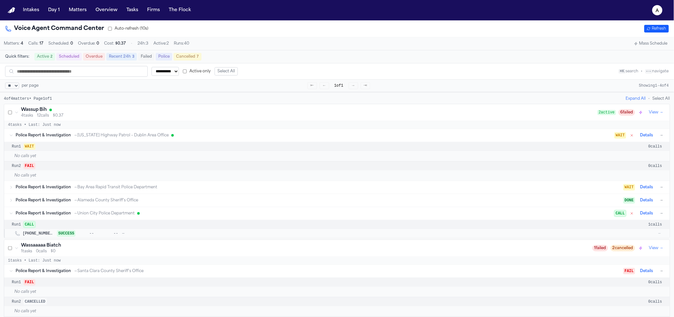
click at [82, 138] on span "→ [US_STATE] Highway Patrol – [GEOGRAPHIC_DATA] Area Office" at bounding box center [121, 135] width 95 height 5
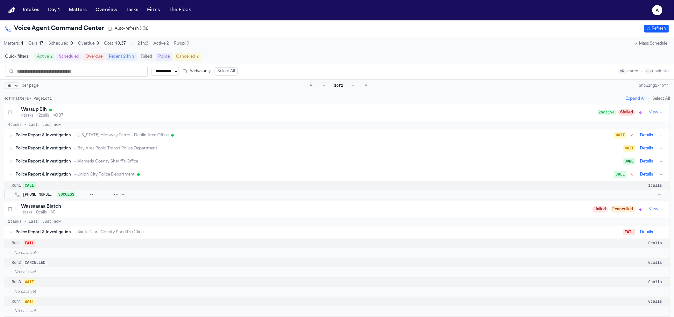
click at [74, 164] on span "→ Alameda County Sheriff’s Office" at bounding box center [106, 161] width 65 height 5
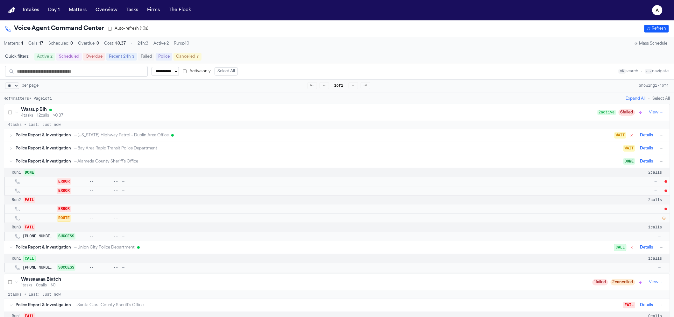
click at [659, 250] on button "→" at bounding box center [662, 247] width 6 height 6
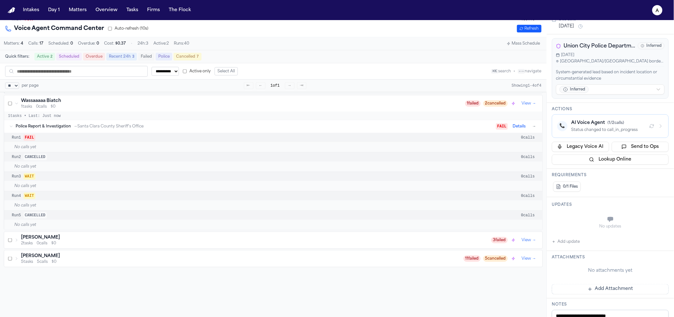
scroll to position [187, 0]
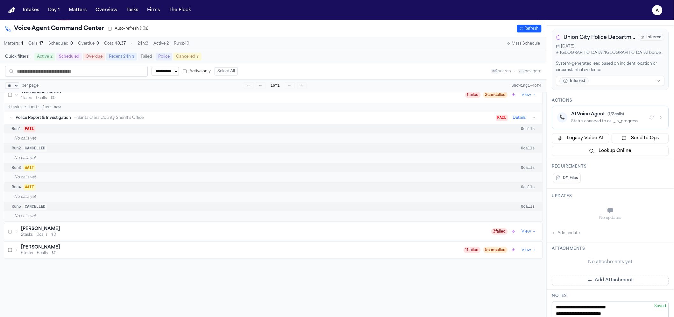
click at [596, 113] on div "AI Voice Agent ( 1 / 2 calls)" at bounding box center [608, 114] width 73 height 6
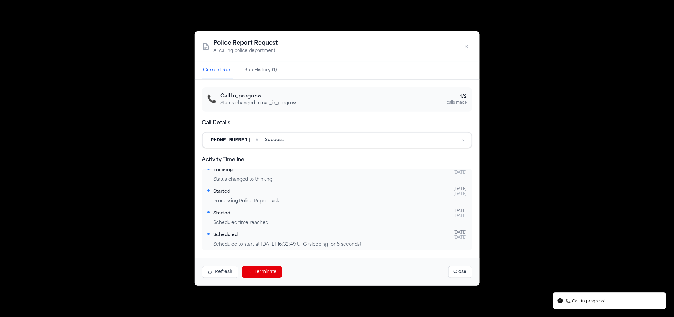
scroll to position [33, 0]
click at [551, 122] on div "Police Report Request AI calling police department Current Run Run History (1) …" at bounding box center [337, 158] width 674 height 317
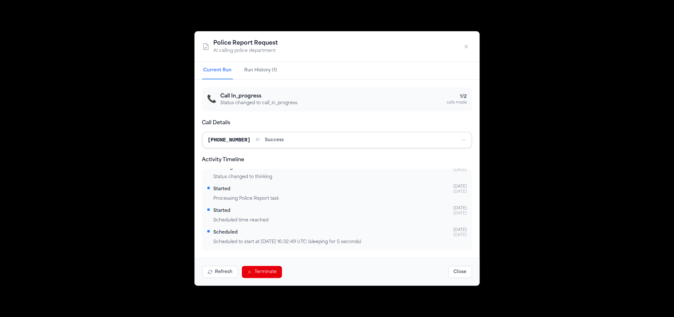
click at [464, 51] on button "button" at bounding box center [466, 46] width 11 height 11
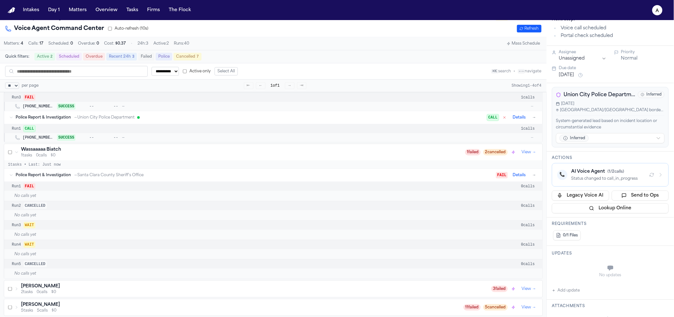
scroll to position [125, 0]
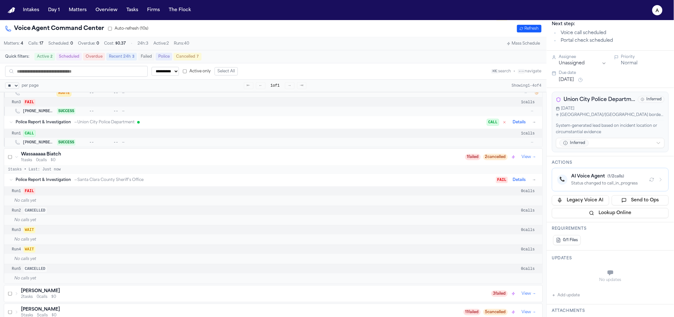
click at [613, 178] on span "( 1 / 2 calls)" at bounding box center [616, 177] width 17 height 4
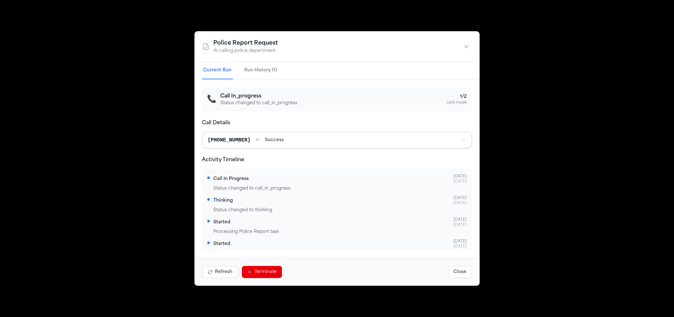
click at [265, 269] on button "Terminate" at bounding box center [262, 272] width 40 height 12
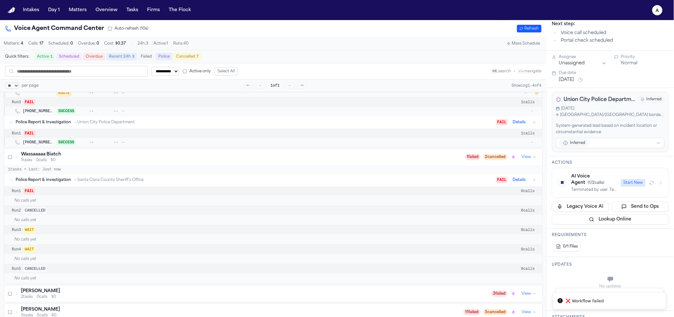
scroll to position [124, 0]
click at [583, 189] on div "Terminated by user. Temporal workflow termination failed." at bounding box center [595, 191] width 46 height 5
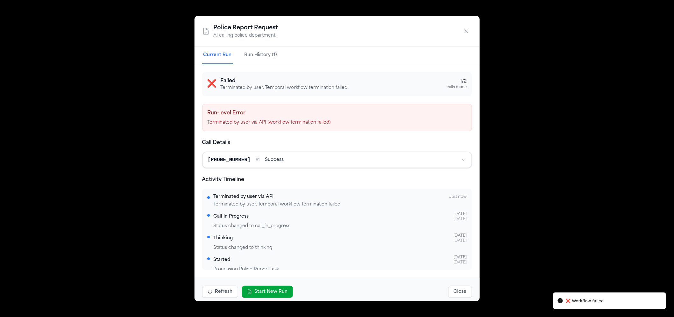
click at [262, 287] on button "Start New Run" at bounding box center [267, 292] width 51 height 12
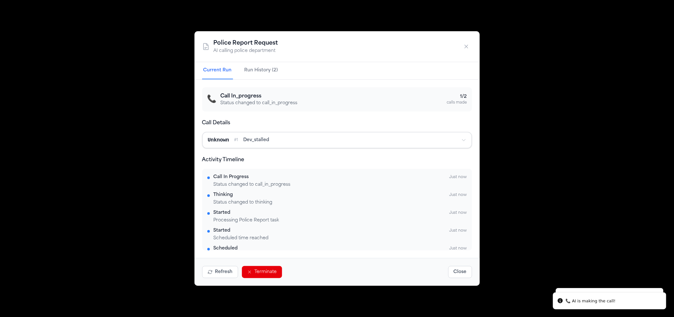
click at [461, 44] on button "button" at bounding box center [466, 46] width 11 height 11
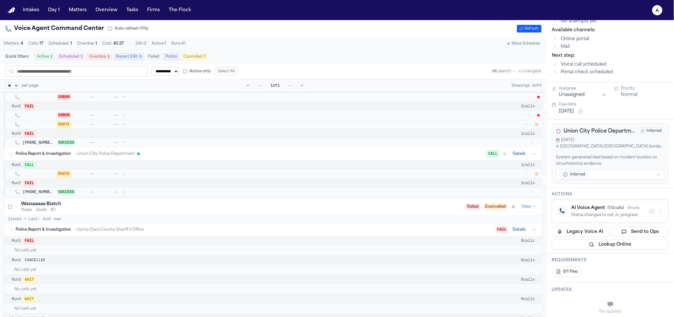
scroll to position [91, 0]
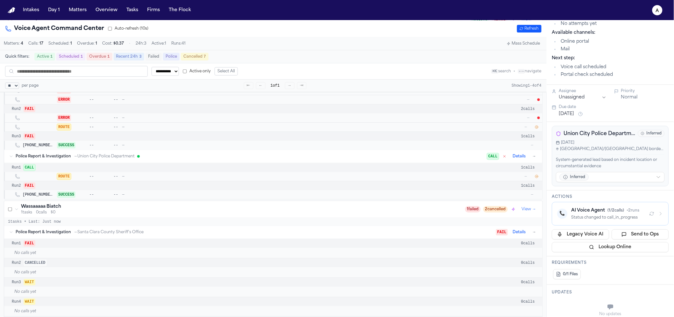
click at [535, 178] on icon "button" at bounding box center [537, 177] width 4 height 4
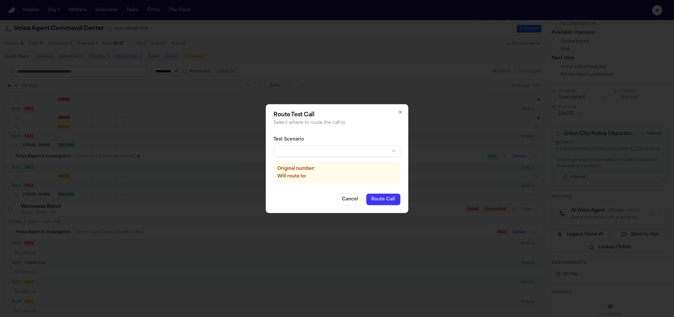
click at [346, 156] on body "**********" at bounding box center [337, 158] width 674 height 317
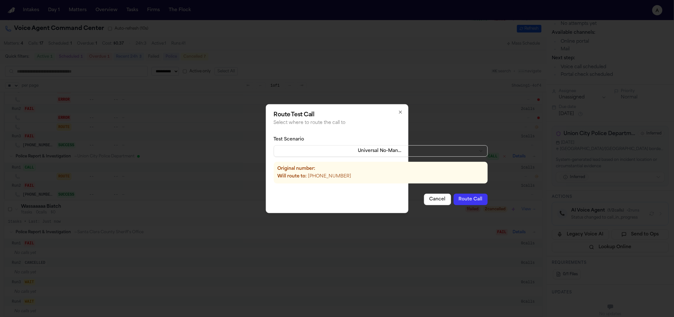
click at [457, 197] on button "Route Call" at bounding box center [471, 199] width 34 height 11
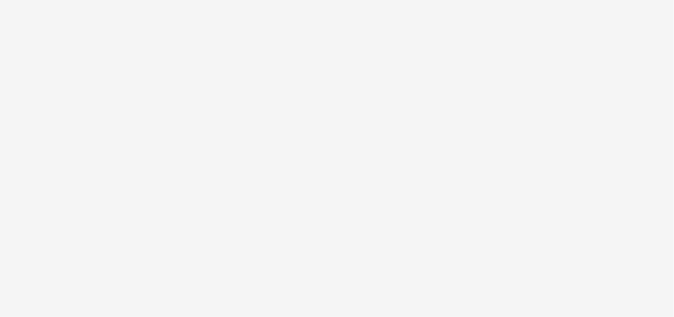
select select "**"
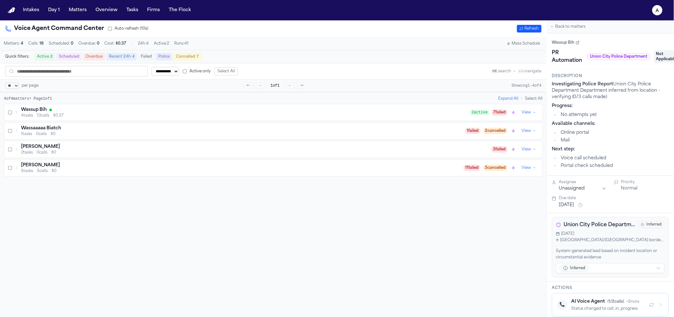
click at [105, 108] on div "Wassup Bih 4 tasks 13 calls $0.37 2 active 7 failed View →" at bounding box center [273, 112] width 539 height 17
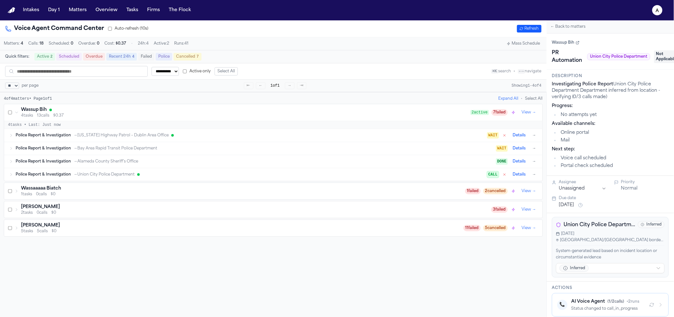
click at [105, 112] on div "Wassup Bih" at bounding box center [246, 110] width 450 height 6
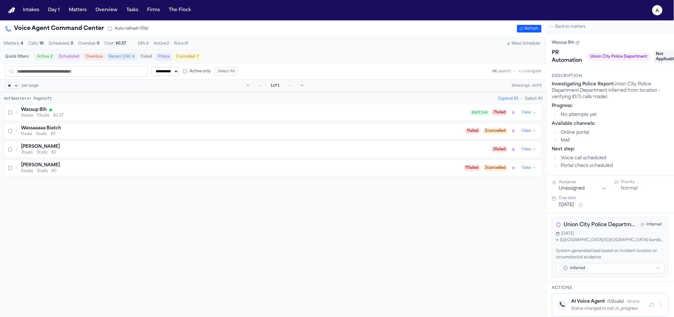
click at [104, 111] on div "Wassup Bih" at bounding box center [246, 110] width 450 height 6
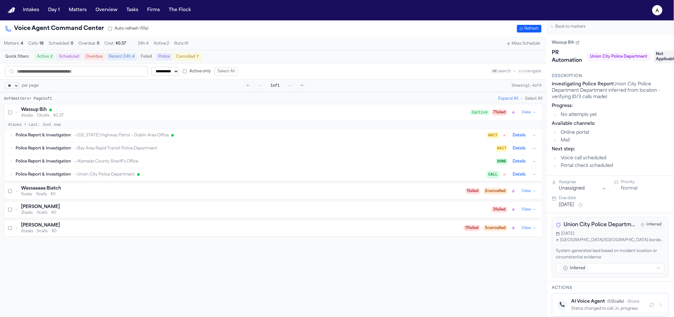
click at [75, 172] on div "Police Report & Investigation → Union City Police Department CALL Details →" at bounding box center [273, 174] width 539 height 13
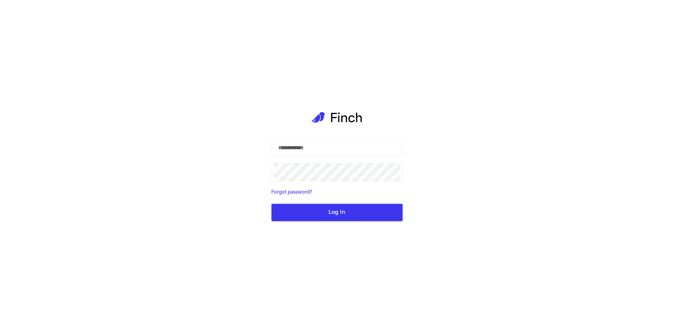
select select "**"
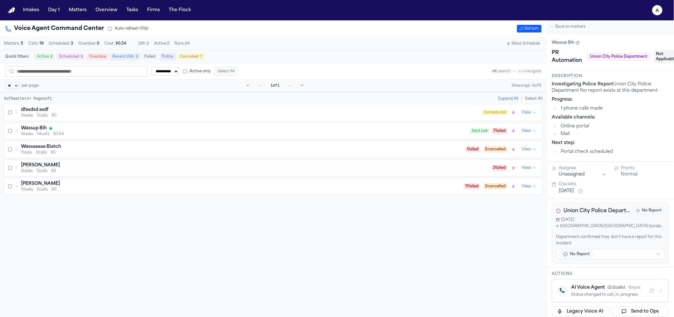
click at [295, 121] on div "dfasdsd asdf 3 tasks 0 calls $0 3 scheduled View →" at bounding box center [273, 112] width 539 height 17
click at [295, 118] on div "3 tasks 0 calls $0" at bounding box center [251, 115] width 461 height 5
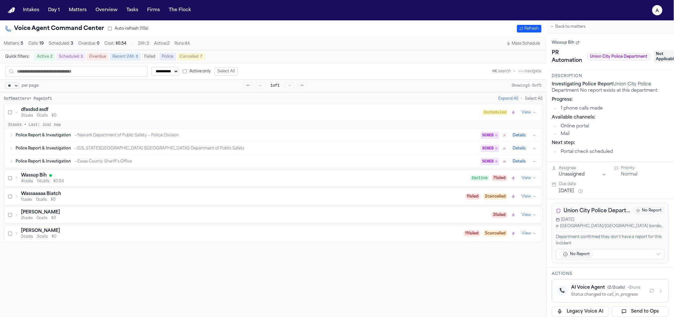
click at [295, 118] on div "3 tasks 0 calls $0" at bounding box center [251, 115] width 461 height 5
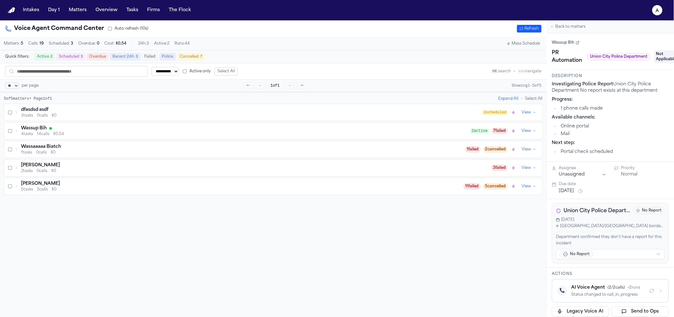
click at [251, 110] on div "dfasdsd asdf" at bounding box center [251, 110] width 461 height 6
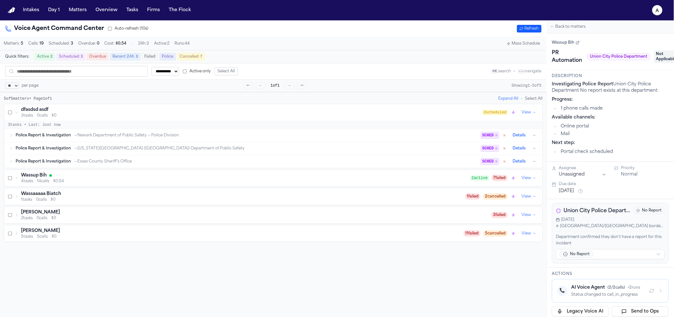
click at [251, 110] on div "dfasdsd asdf" at bounding box center [251, 110] width 461 height 6
